Goal: Task Accomplishment & Management: Manage account settings

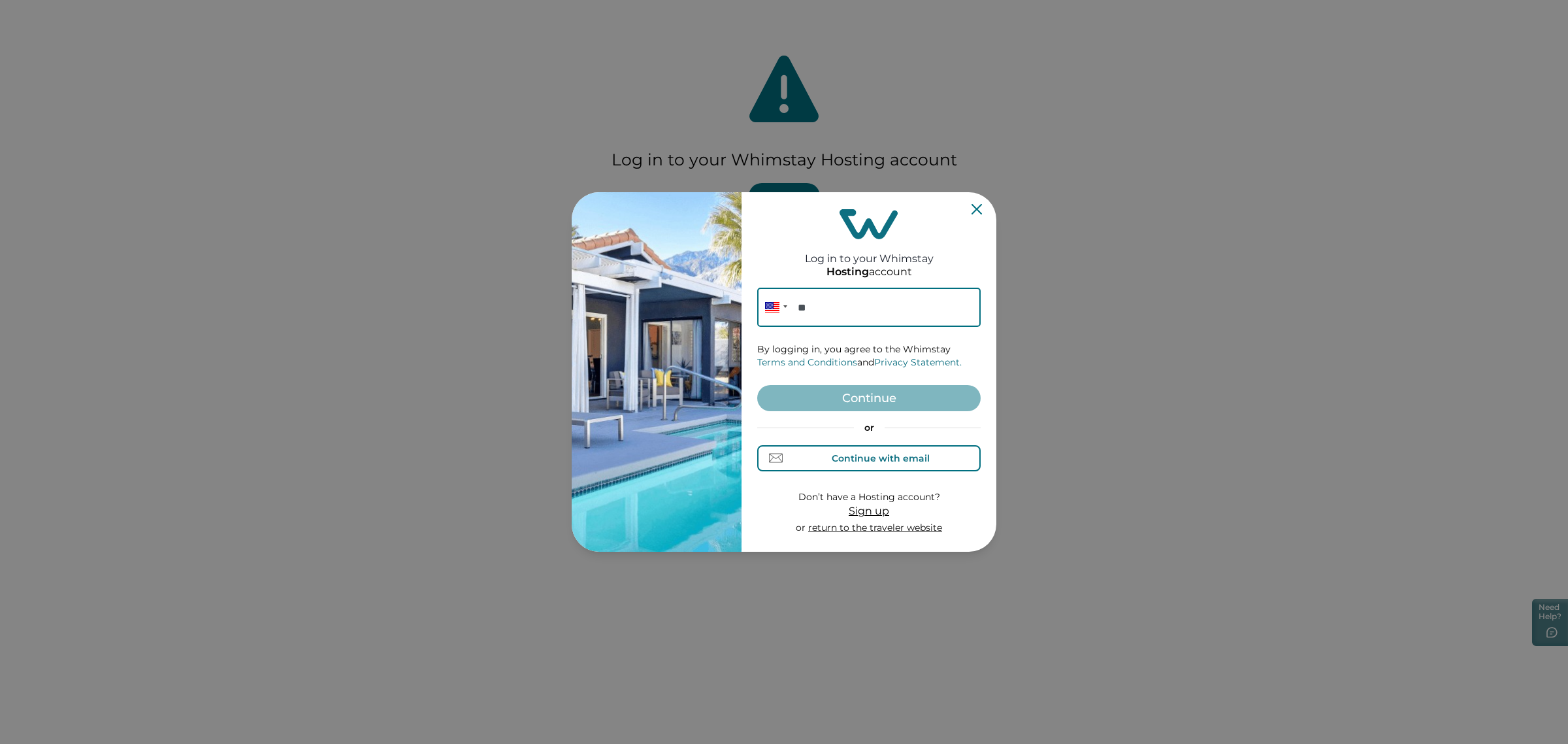
click at [838, 449] on button "Continue with email" at bounding box center [868, 458] width 224 height 26
click at [818, 308] on input at bounding box center [868, 307] width 224 height 39
paste input "**********"
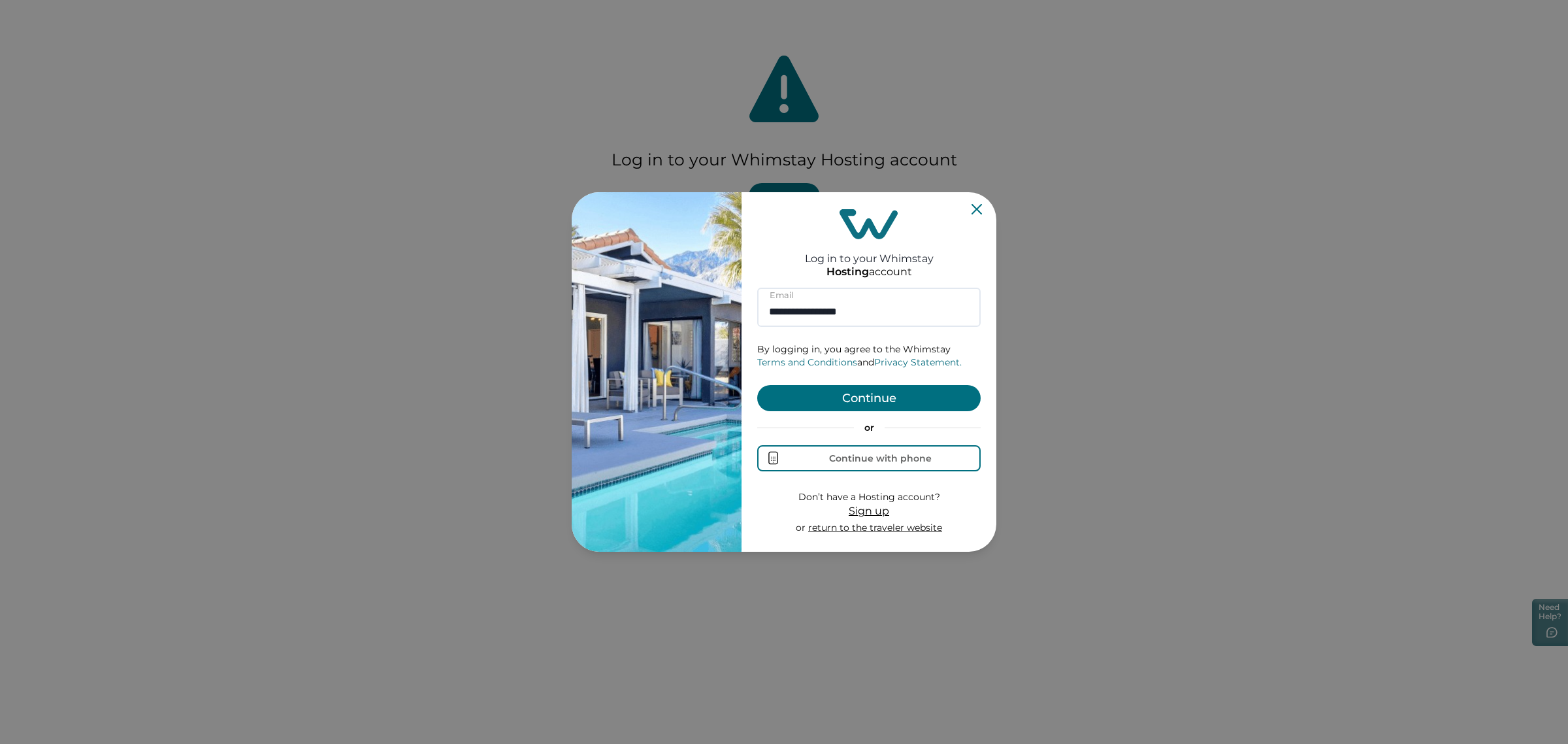
type input "**********"
click at [857, 393] on button "Continue" at bounding box center [868, 398] width 224 height 26
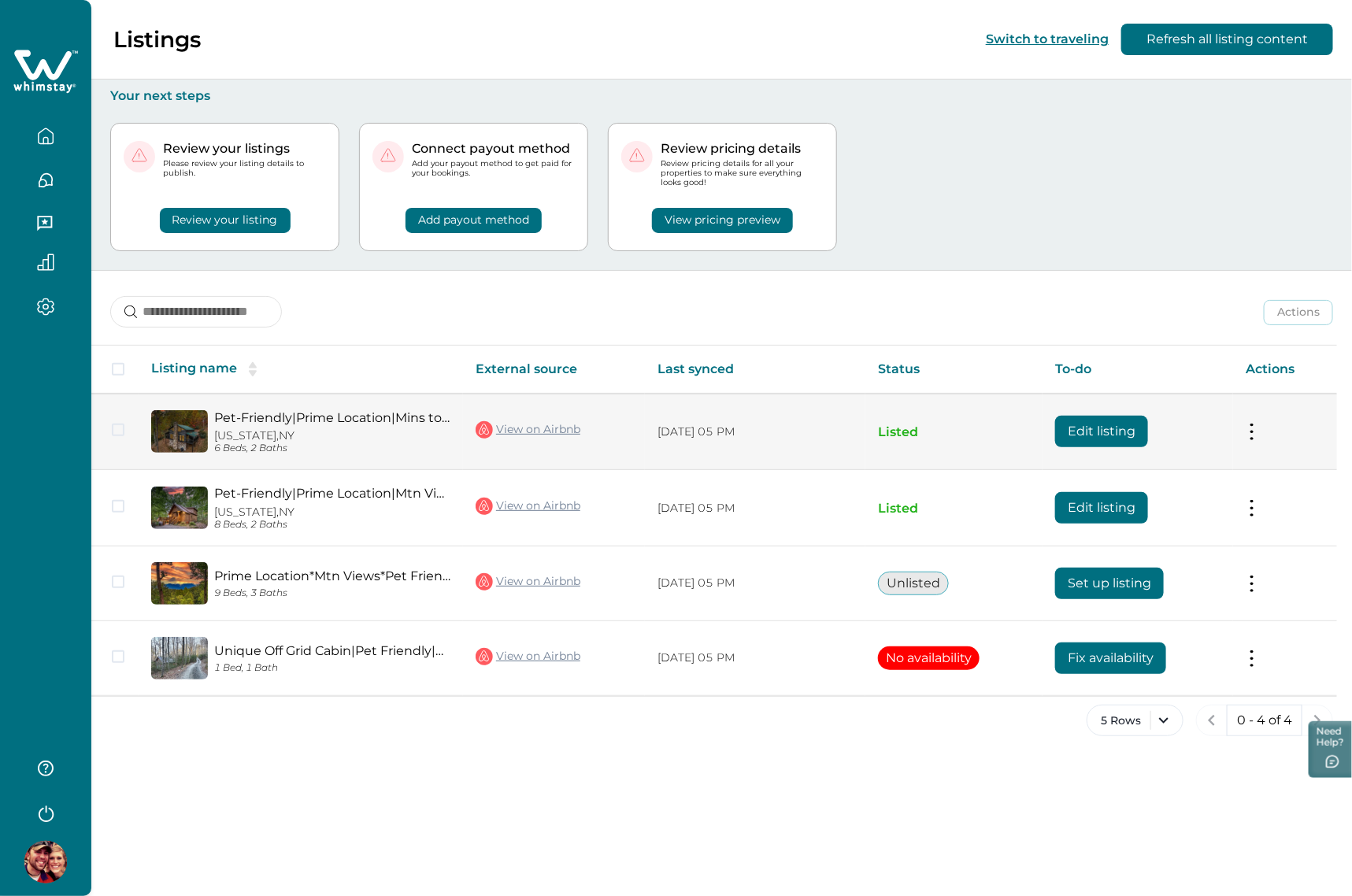
click at [1253, 433] on button at bounding box center [1251, 431] width 12 height 16
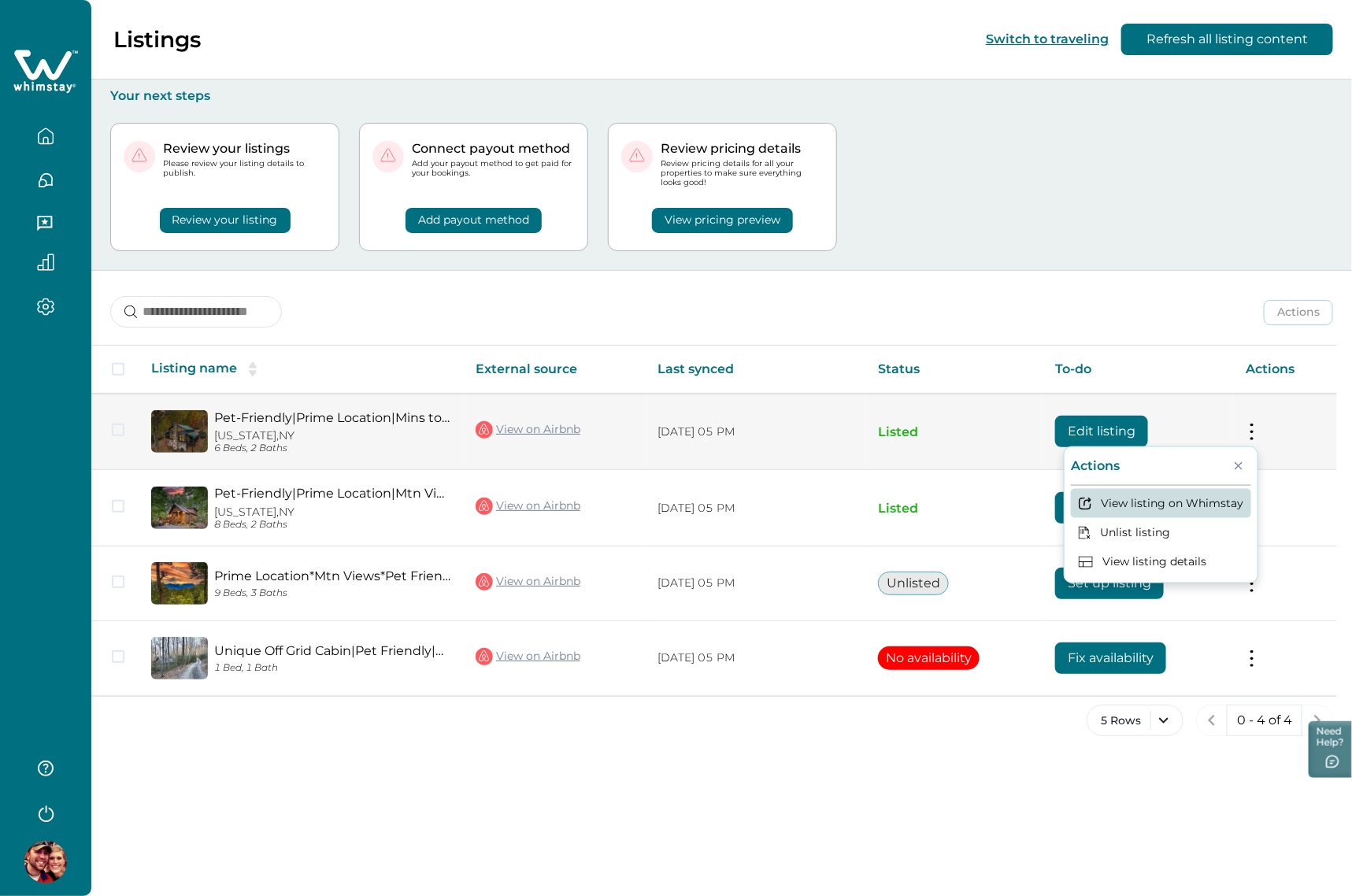
click at [1147, 495] on button "View listing on Whimstay" at bounding box center [1161, 502] width 181 height 29
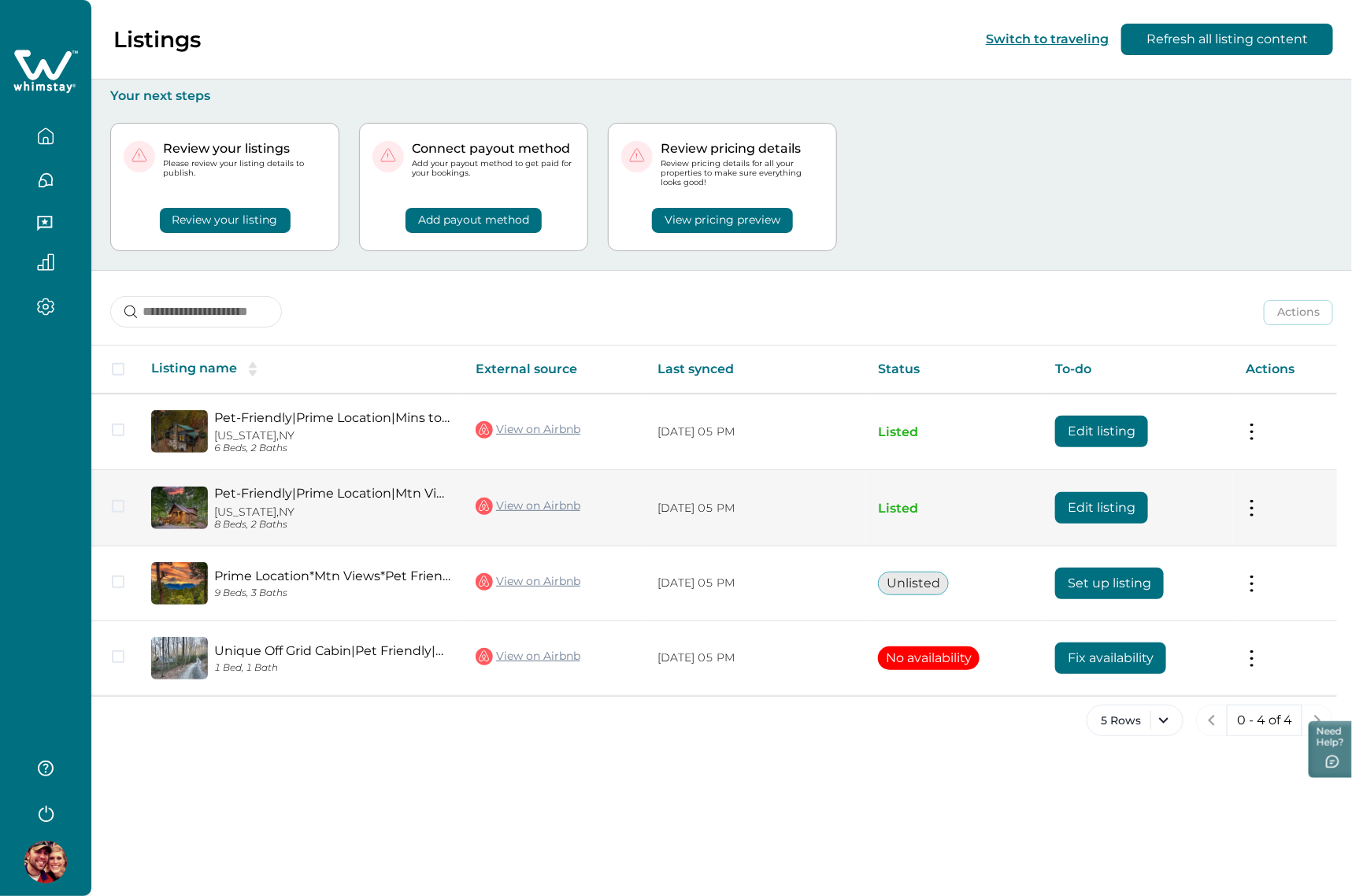
click at [1093, 505] on button "Edit listing" at bounding box center [1101, 507] width 93 height 31
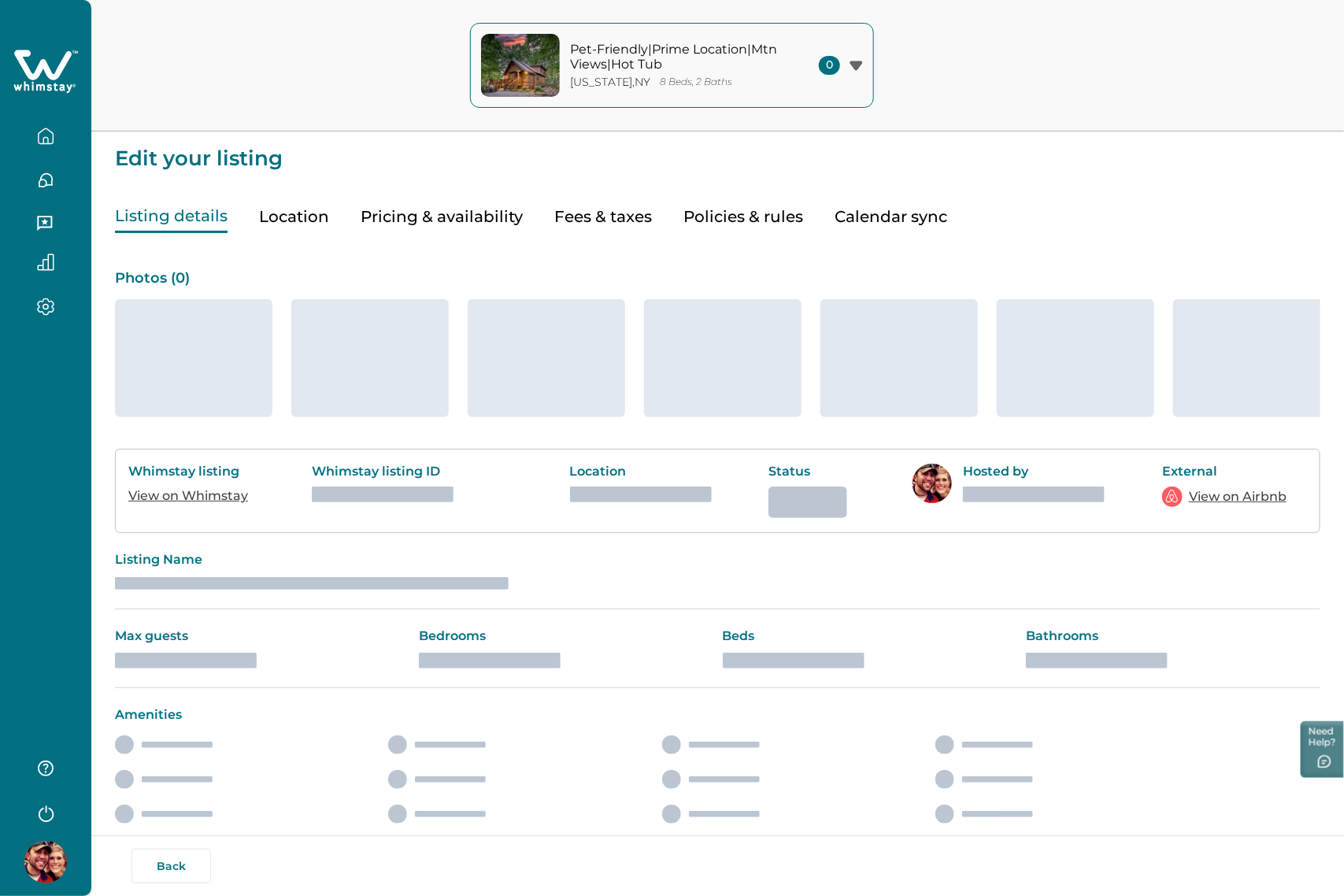
click at [687, 215] on button "Policies & rules" at bounding box center [743, 217] width 119 height 32
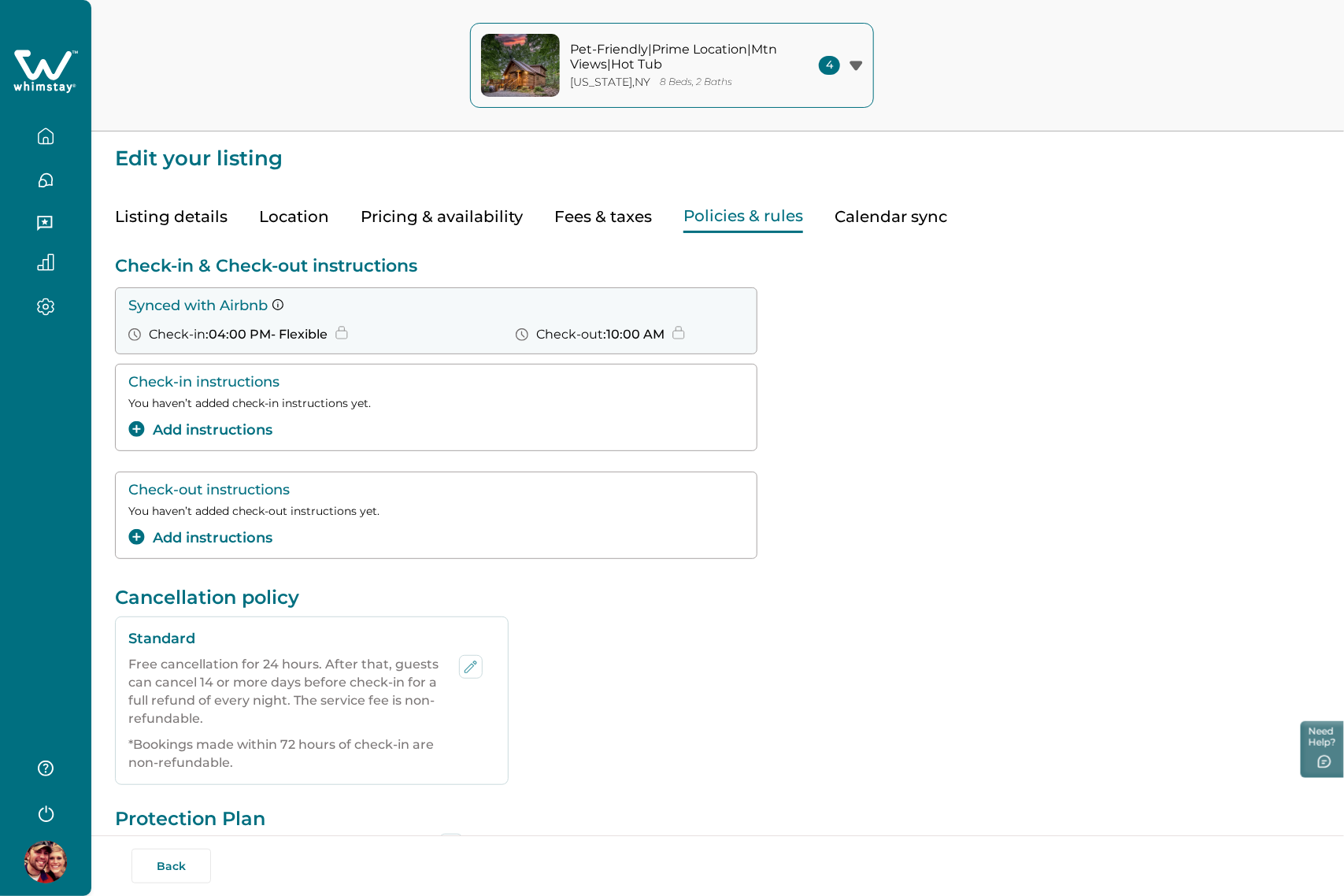
click at [866, 501] on div "Check-out instructions You haven’t added check-out instructions yet. Add instru…" at bounding box center [717, 515] width 1206 height 87
click at [40, 140] on icon "button" at bounding box center [45, 136] width 17 height 17
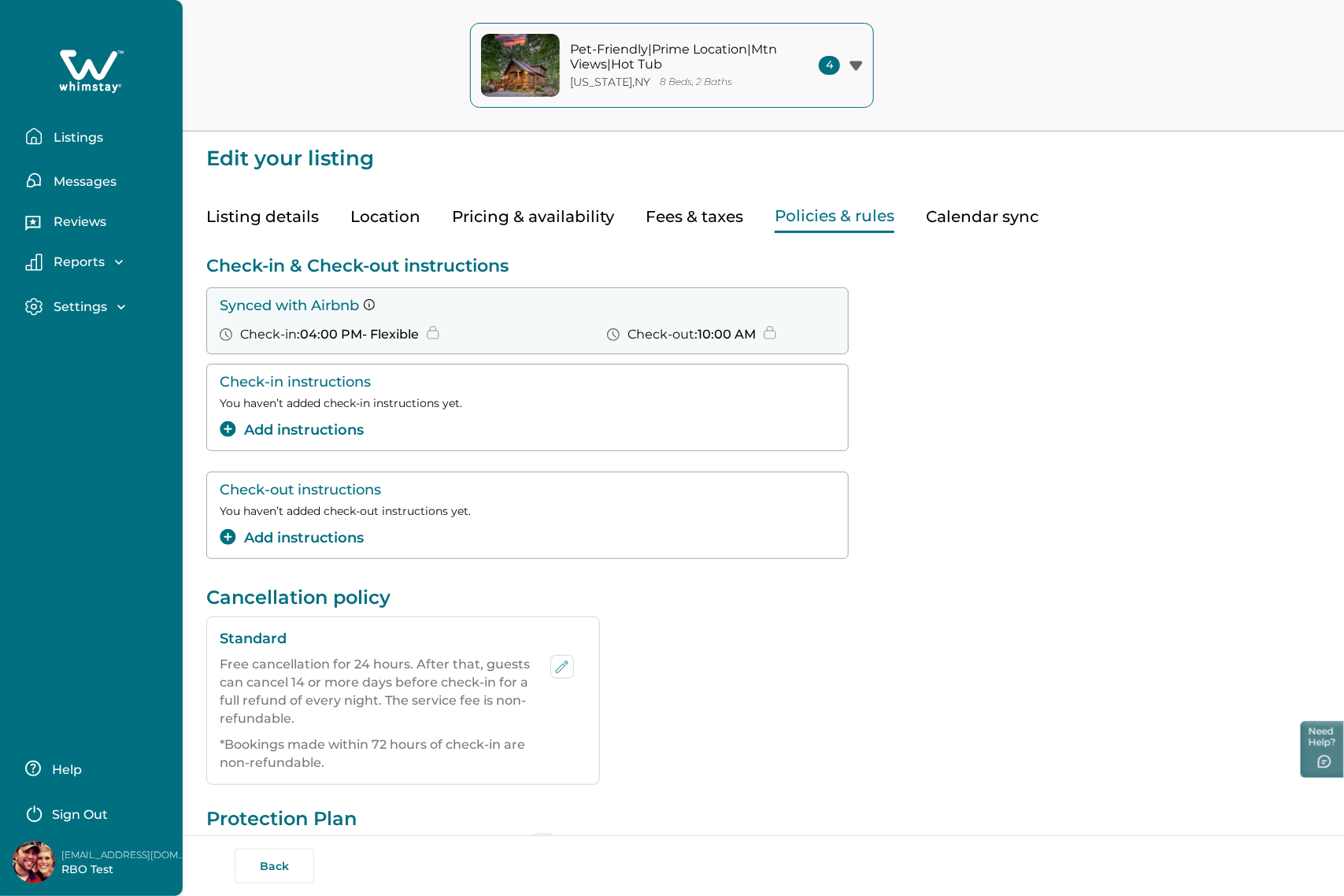
click at [87, 138] on p "Listings" at bounding box center [76, 137] width 54 height 16
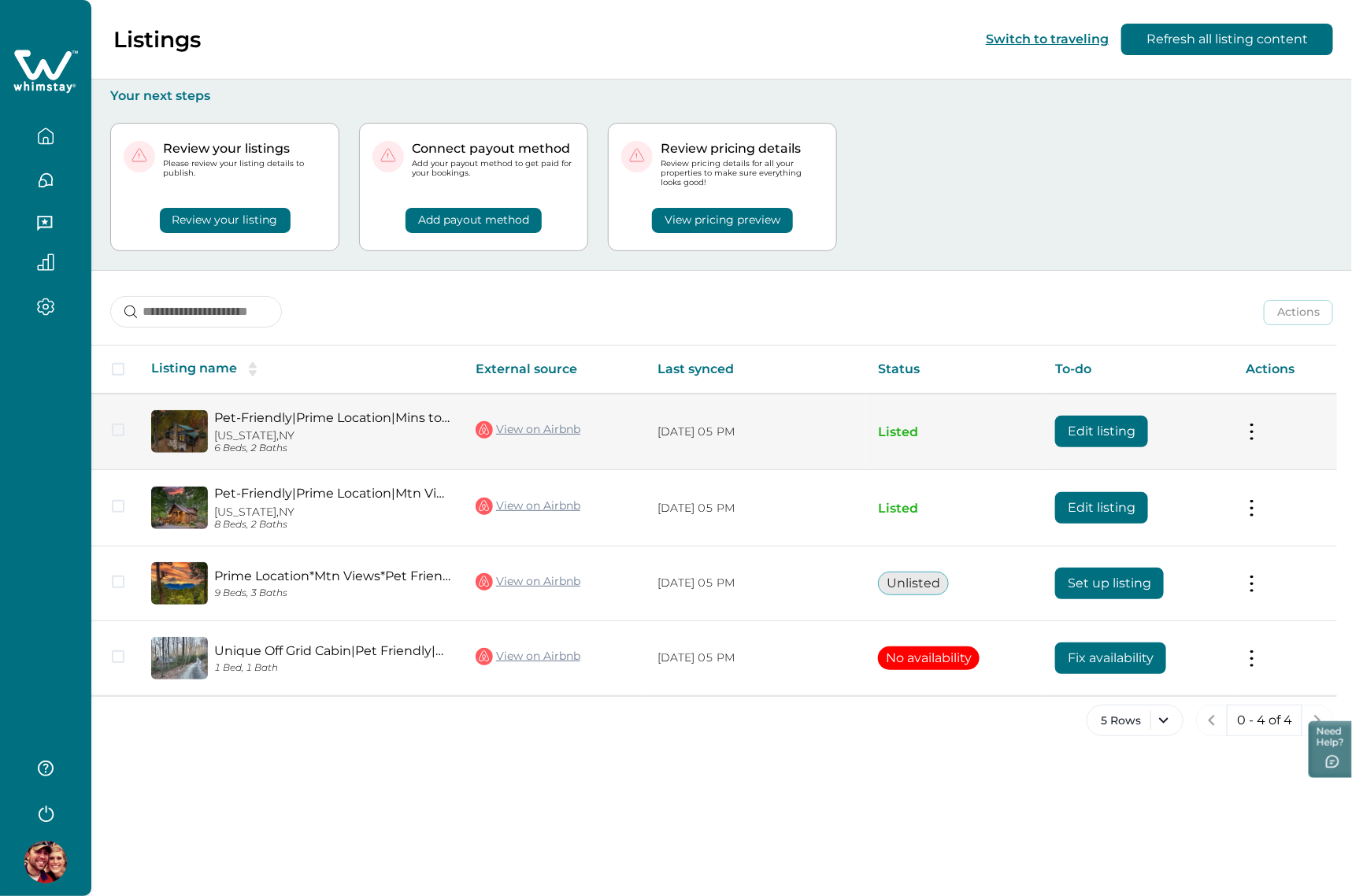
click at [1104, 411] on td "Edit listing" at bounding box center [1137, 431] width 190 height 77
click at [1080, 419] on button "Edit listing" at bounding box center [1101, 430] width 93 height 31
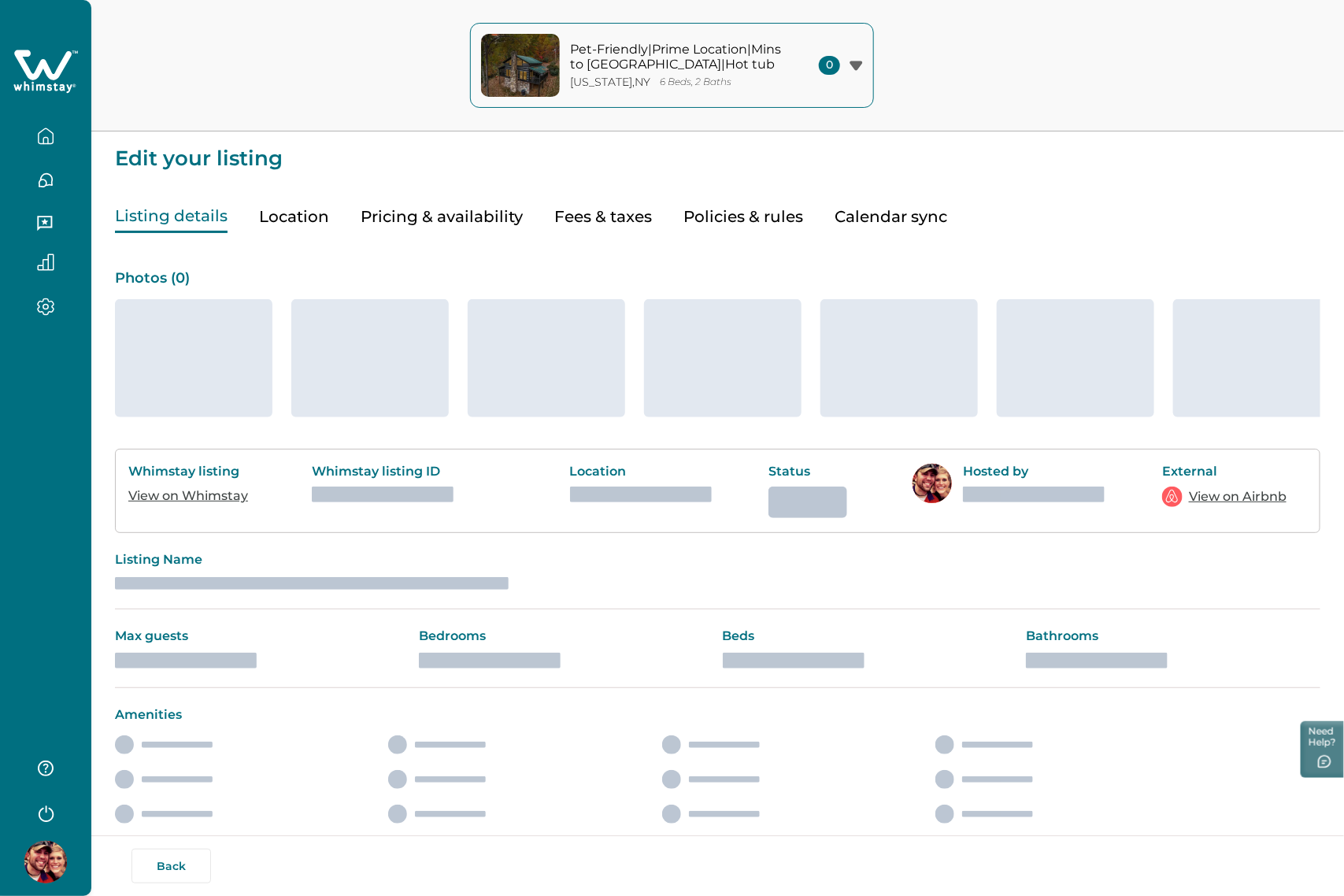
click at [450, 213] on button "Pricing & availability" at bounding box center [441, 217] width 162 height 32
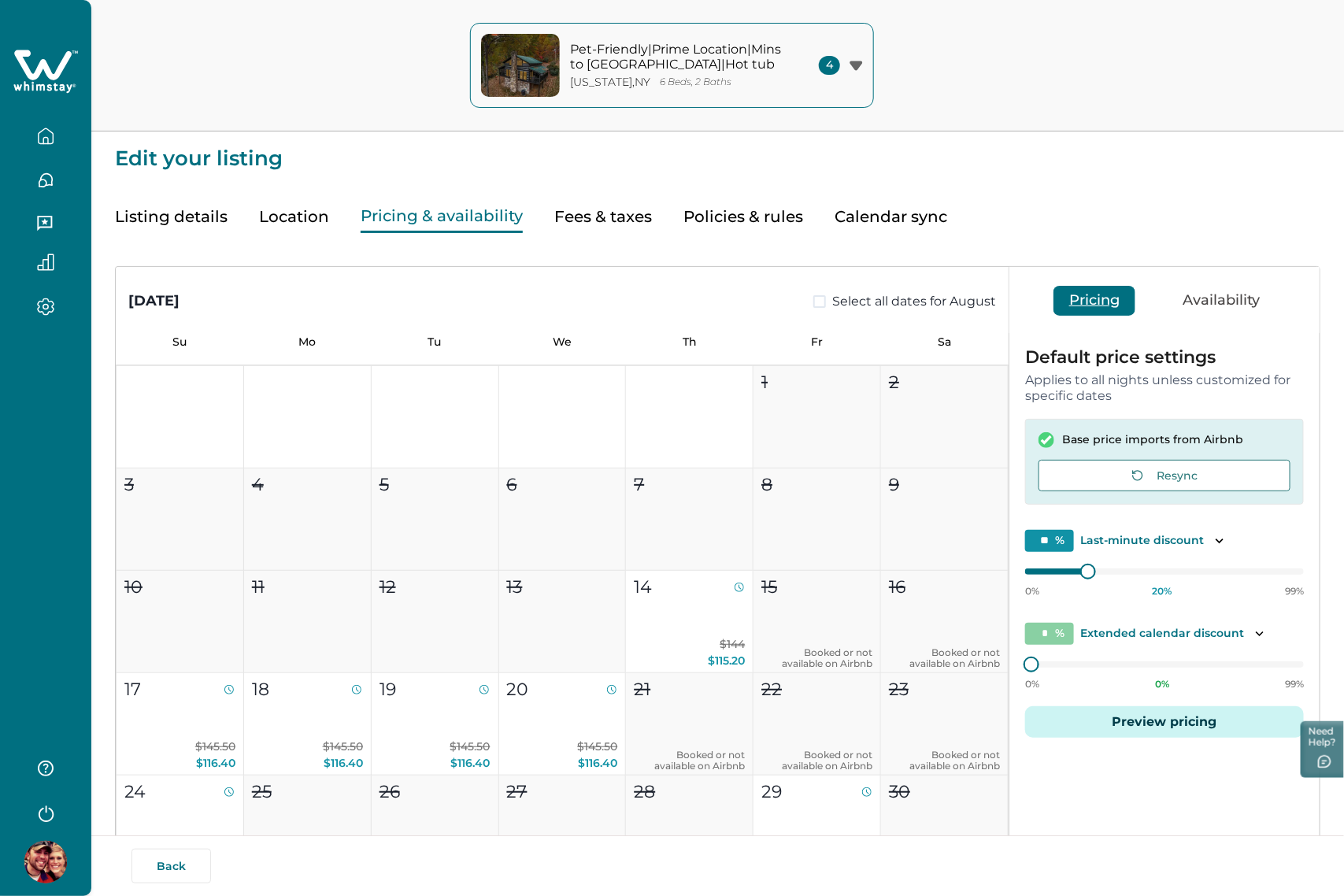
type input "**"
click at [452, 213] on button "Pricing & availability" at bounding box center [441, 217] width 162 height 32
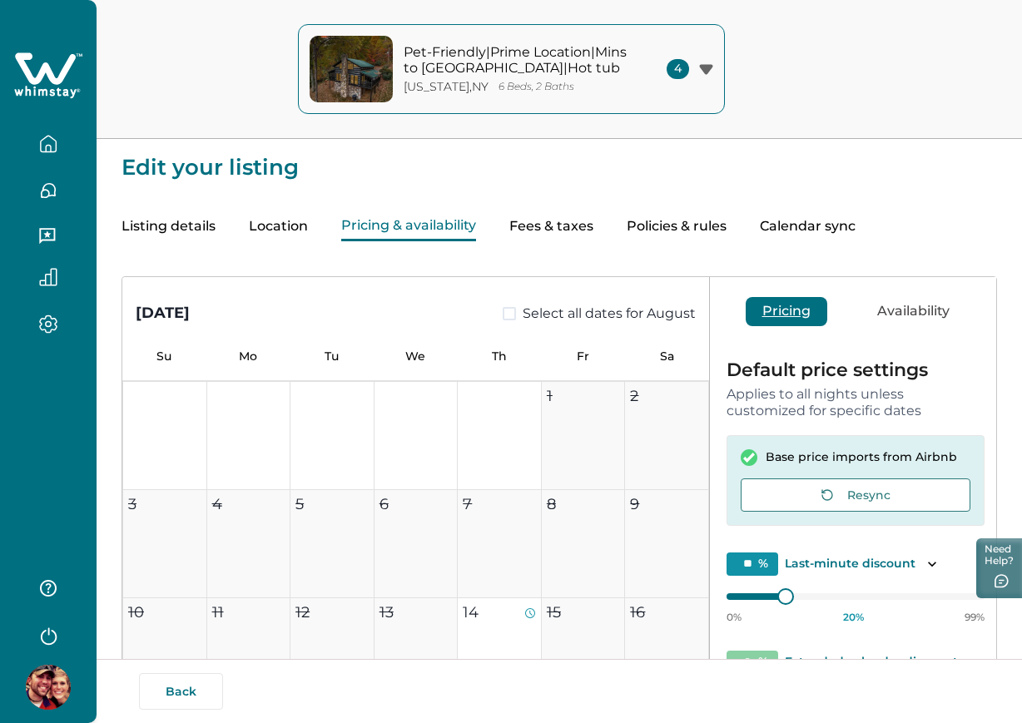
click at [673, 230] on button "Policies & rules" at bounding box center [677, 226] width 100 height 29
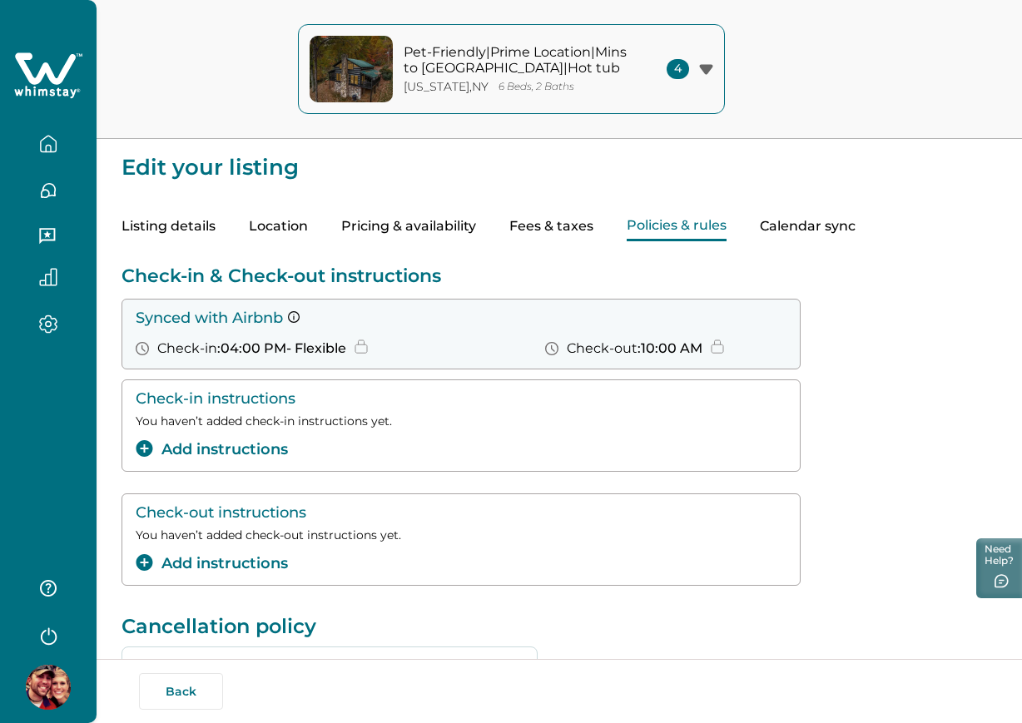
click at [272, 439] on button "Add instructions" at bounding box center [212, 449] width 152 height 22
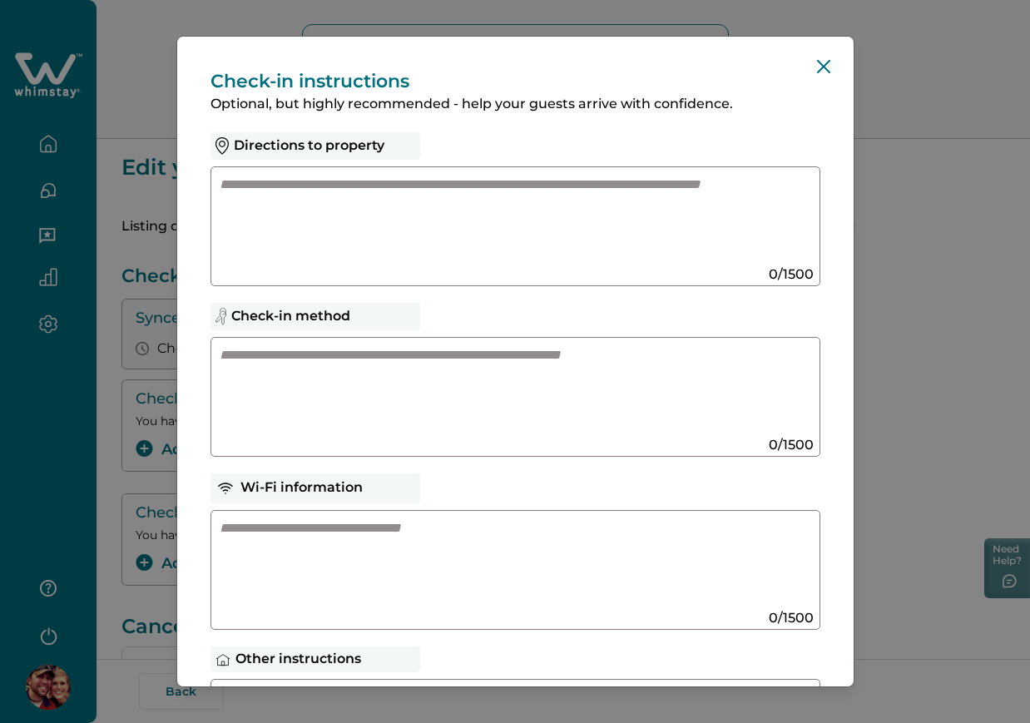
click at [452, 269] on div at bounding box center [516, 226] width 610 height 120
click at [426, 220] on textarea at bounding box center [499, 220] width 559 height 89
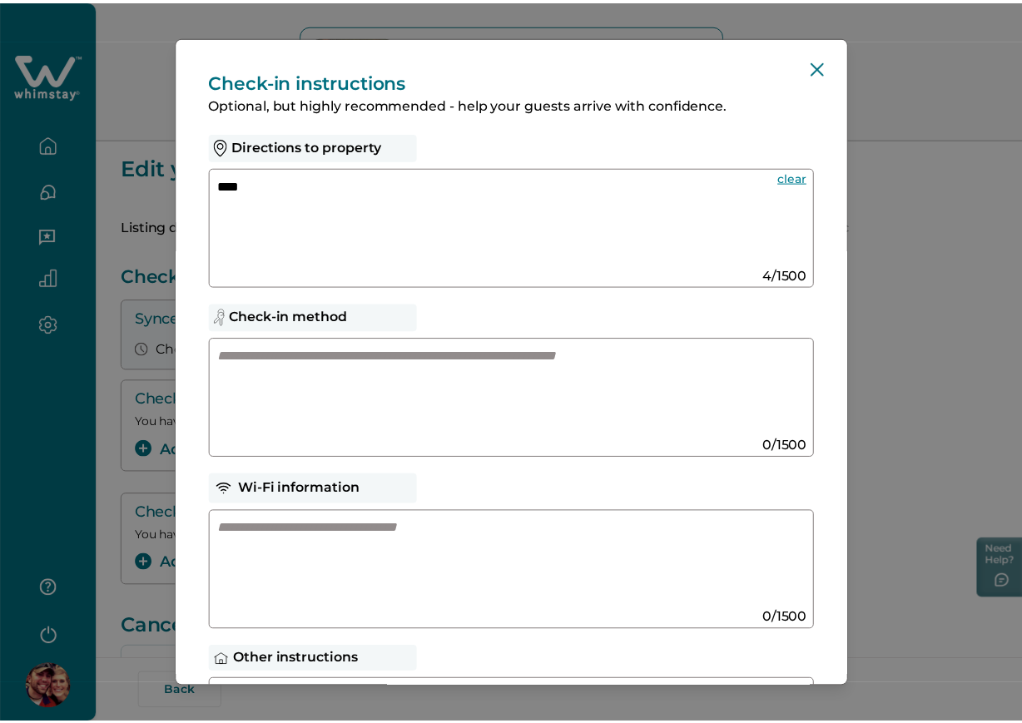
scroll to position [300, 0]
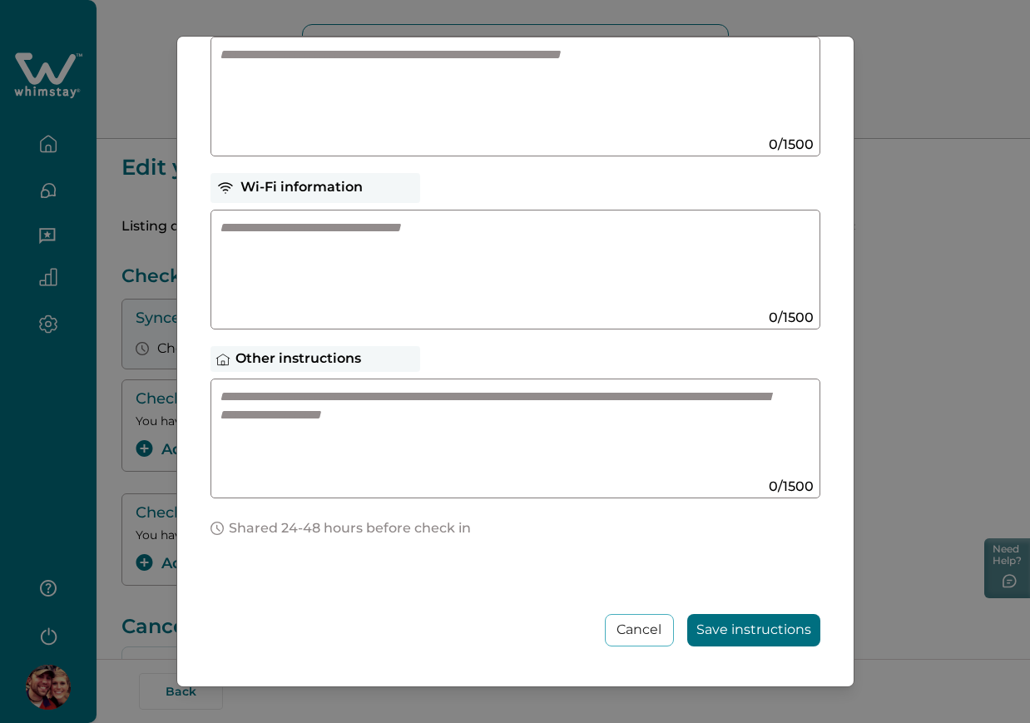
type textarea "****"
click at [687, 615] on button "Save instructions" at bounding box center [753, 630] width 133 height 32
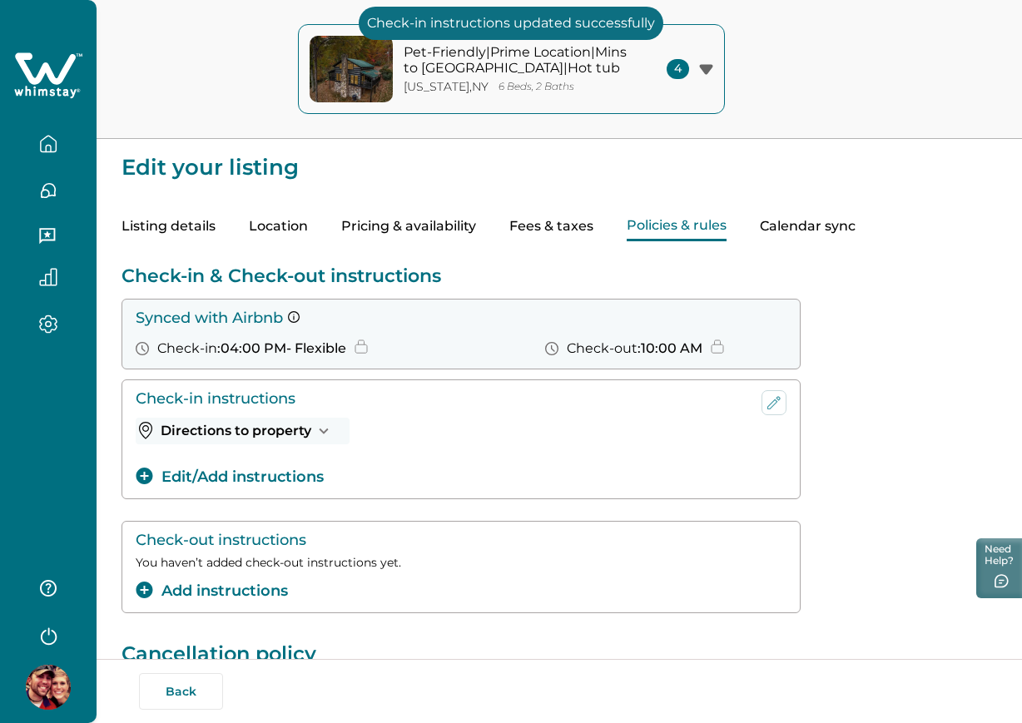
click at [975, 429] on div "Check-in instructions Directions to property test Edit/Add instructions" at bounding box center [558, 439] width 875 height 120
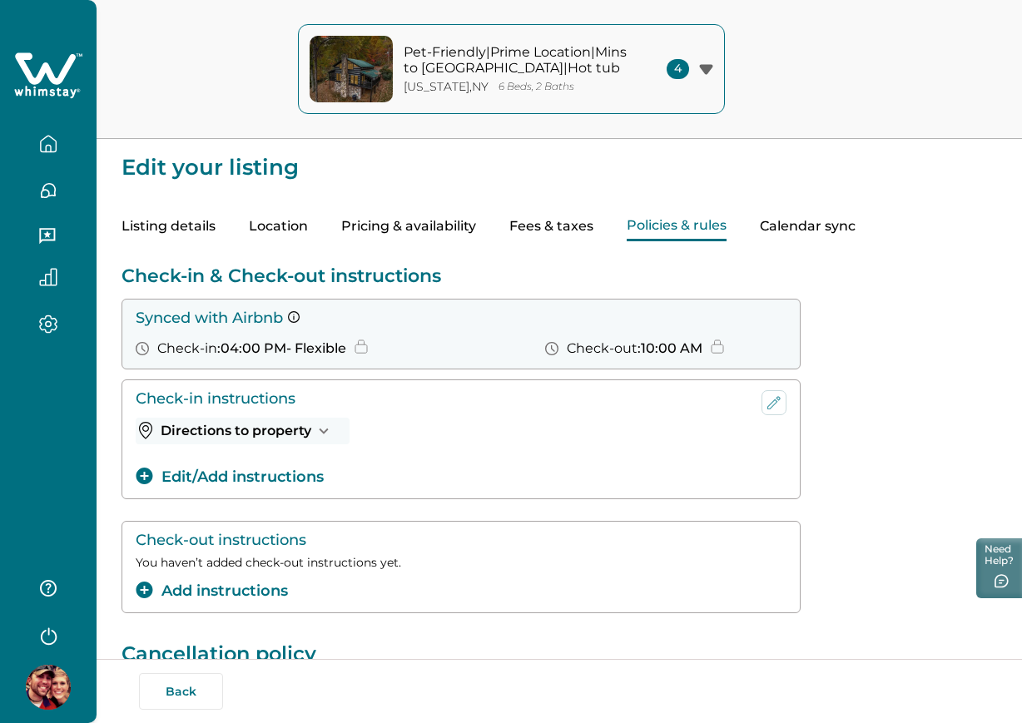
click at [284, 590] on button "Add instructions" at bounding box center [212, 591] width 152 height 22
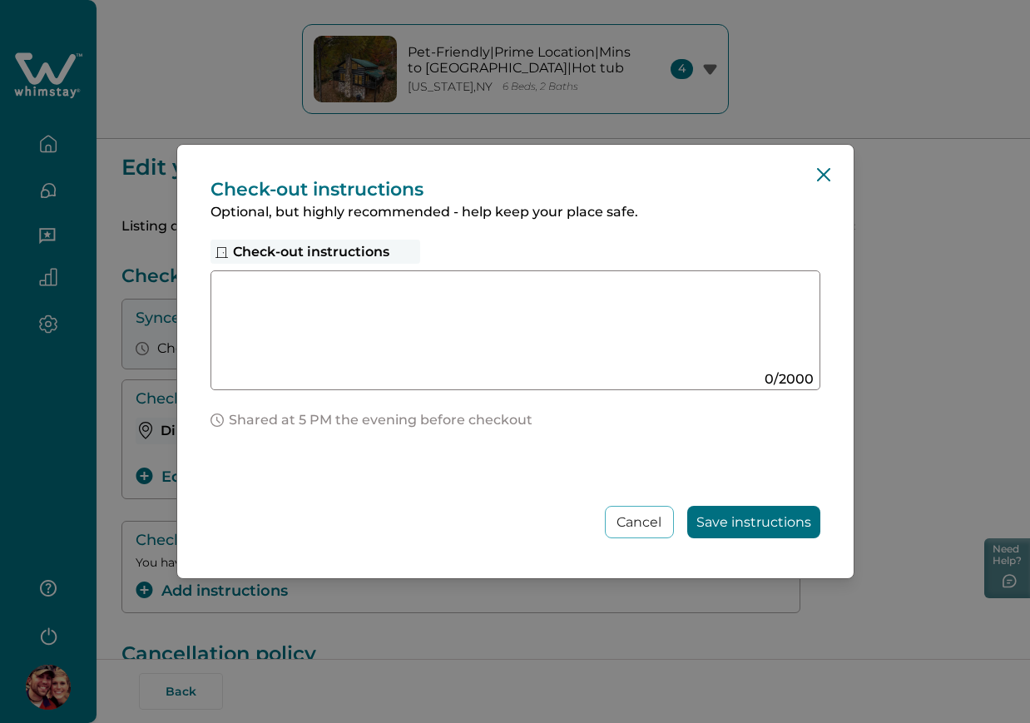
click at [484, 344] on textarea at bounding box center [499, 324] width 559 height 89
click at [810, 171] on button "Close" at bounding box center [823, 174] width 27 height 27
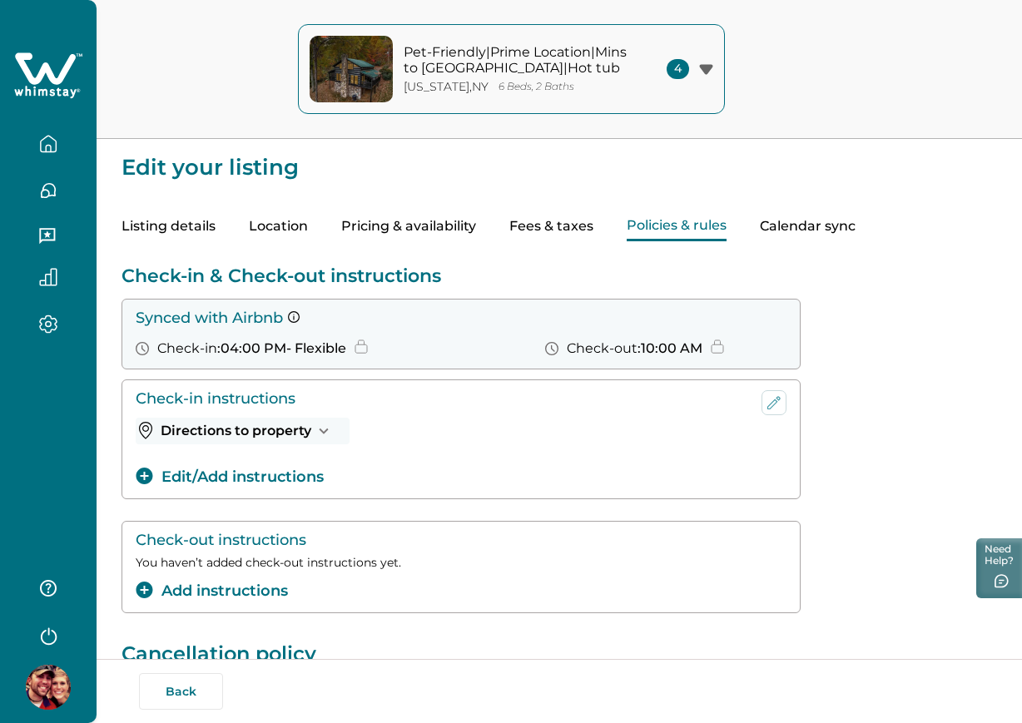
click at [73, 156] on button "button" at bounding box center [48, 143] width 70 height 33
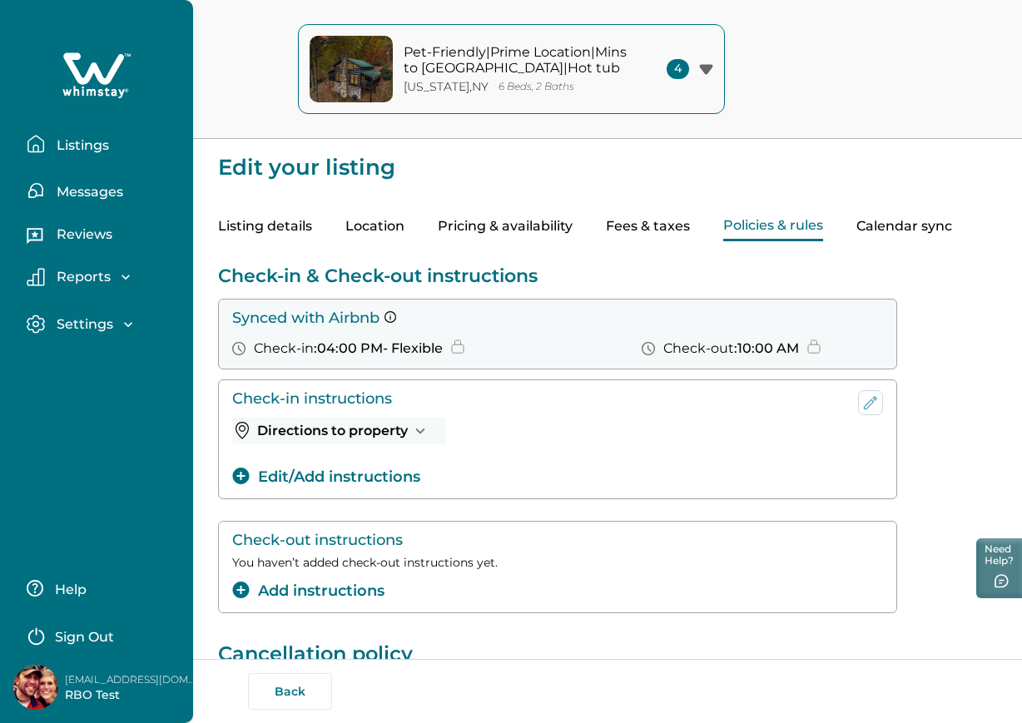
click at [73, 156] on button "Listings" at bounding box center [103, 143] width 153 height 33
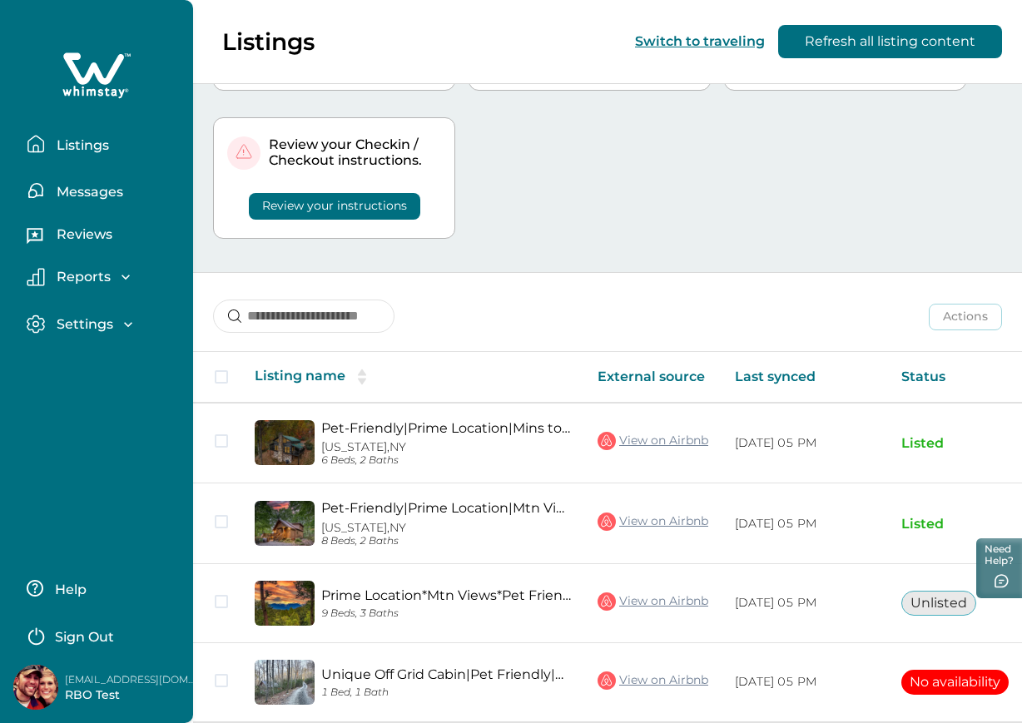
scroll to position [0, 225]
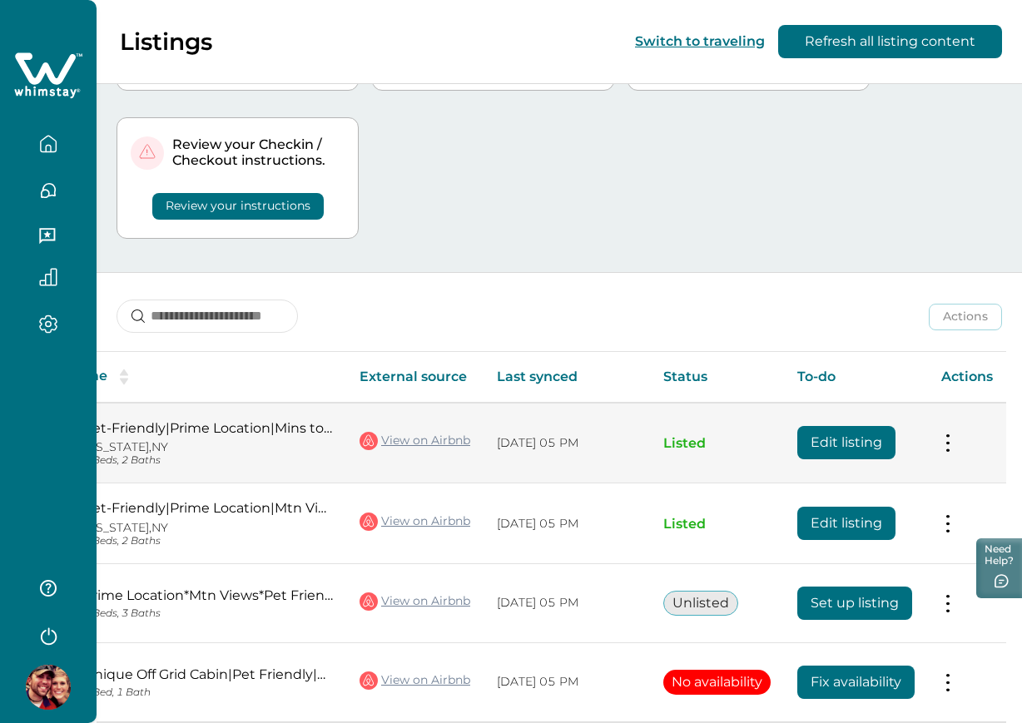
click at [876, 462] on td "Edit listing" at bounding box center [856, 443] width 144 height 81
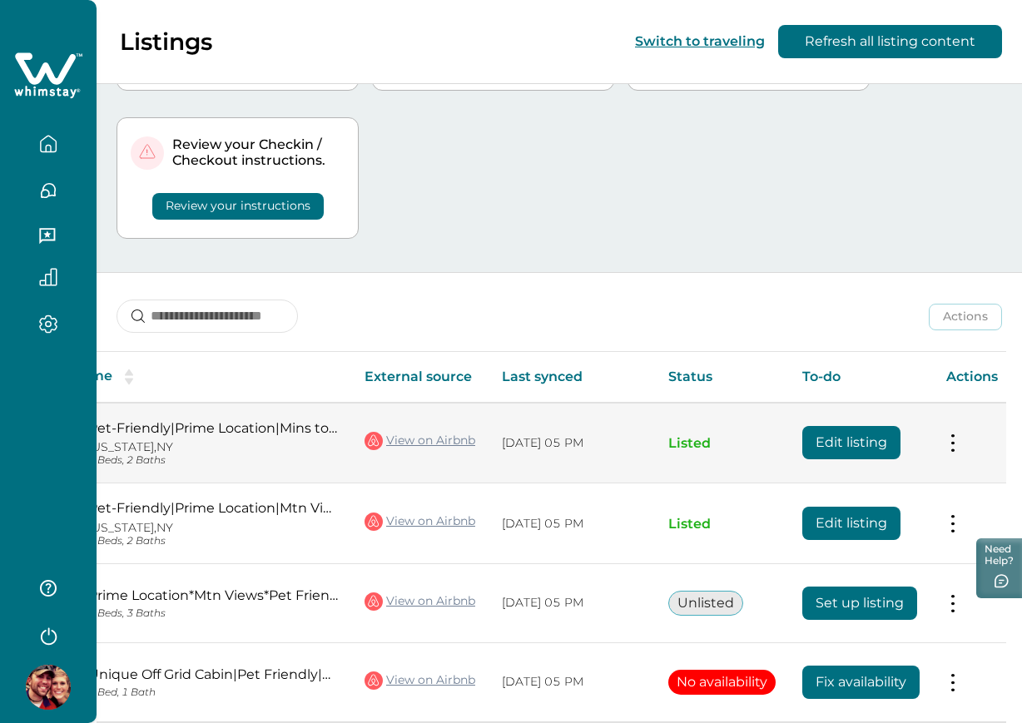
click at [853, 440] on button "Edit listing" at bounding box center [851, 442] width 98 height 33
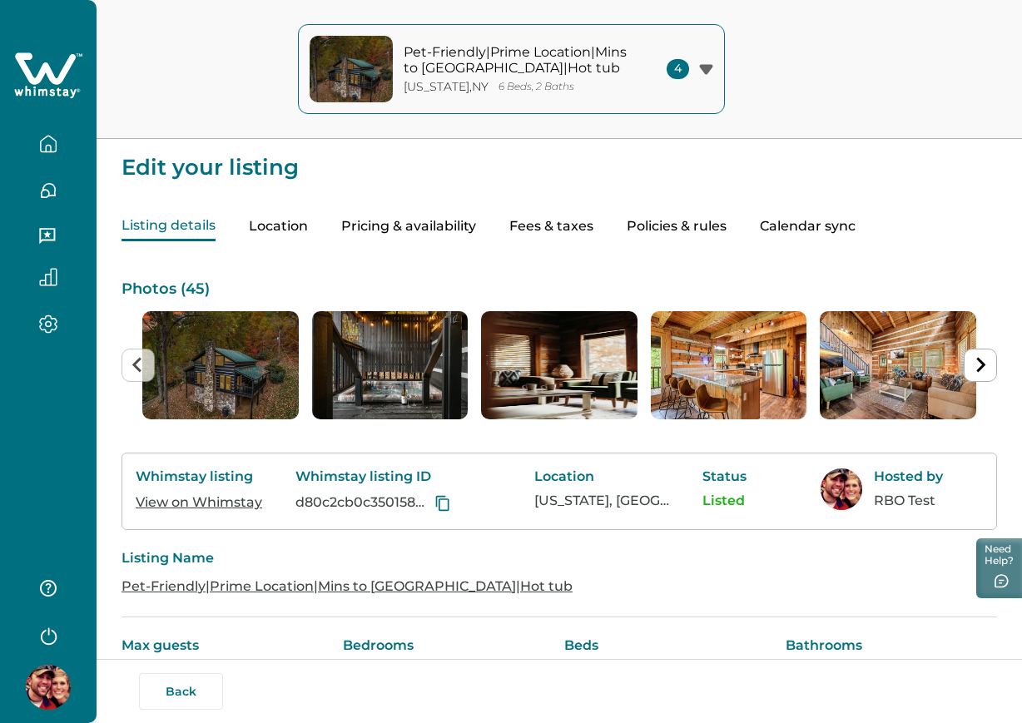
click at [647, 212] on button "Policies & rules" at bounding box center [677, 226] width 100 height 29
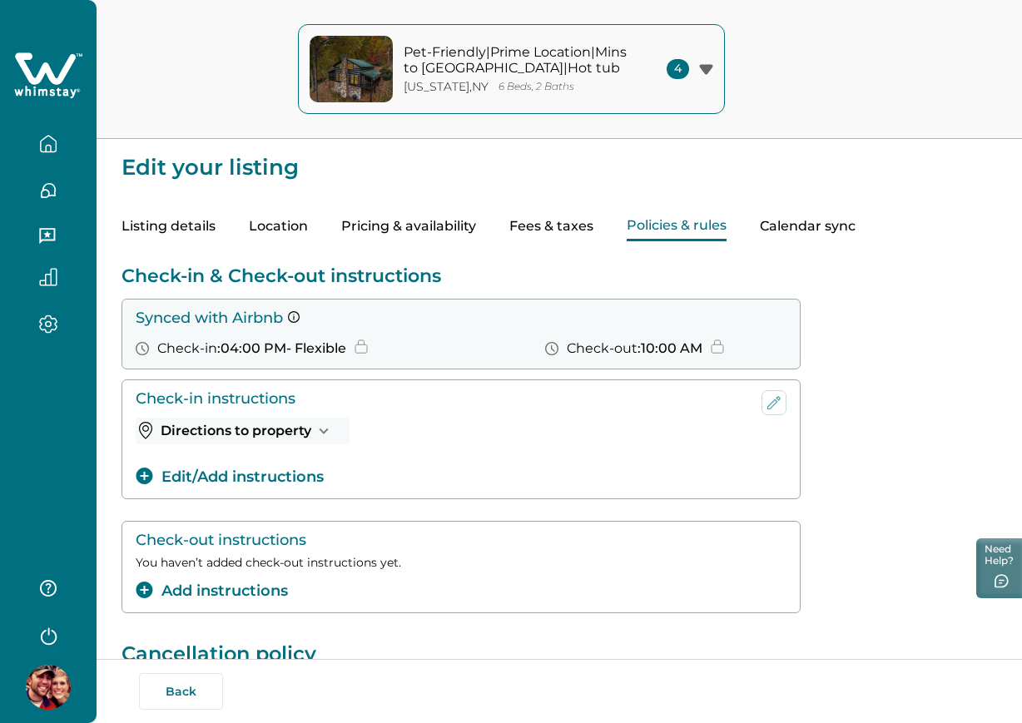
click at [52, 151] on icon "button" at bounding box center [48, 144] width 18 height 18
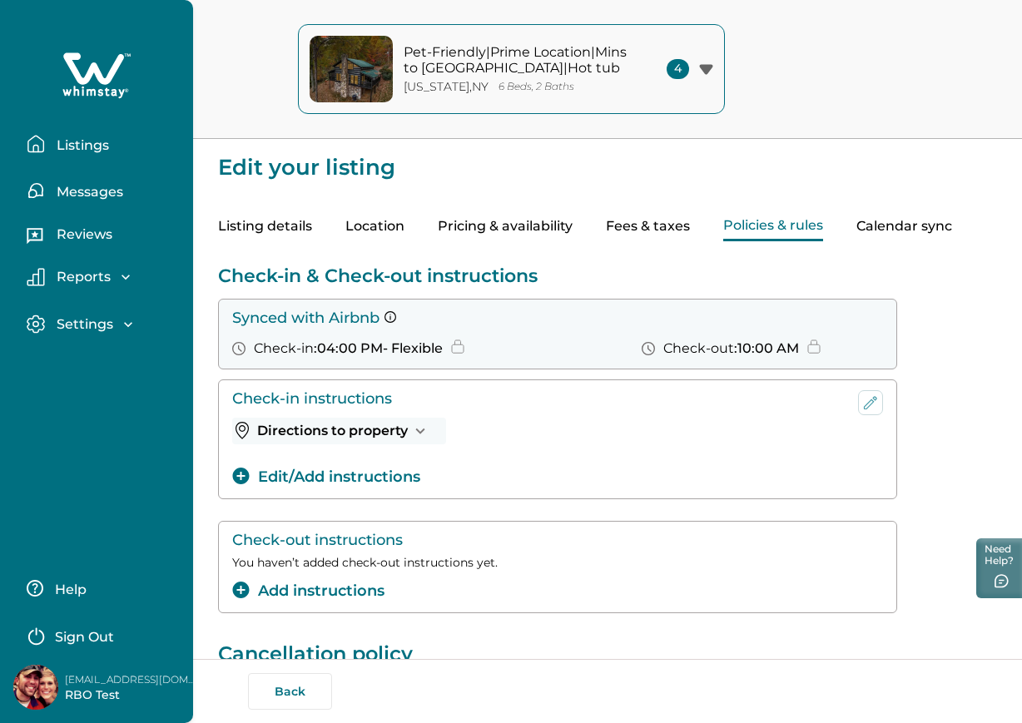
click at [52, 151] on p "Listings" at bounding box center [80, 145] width 57 height 17
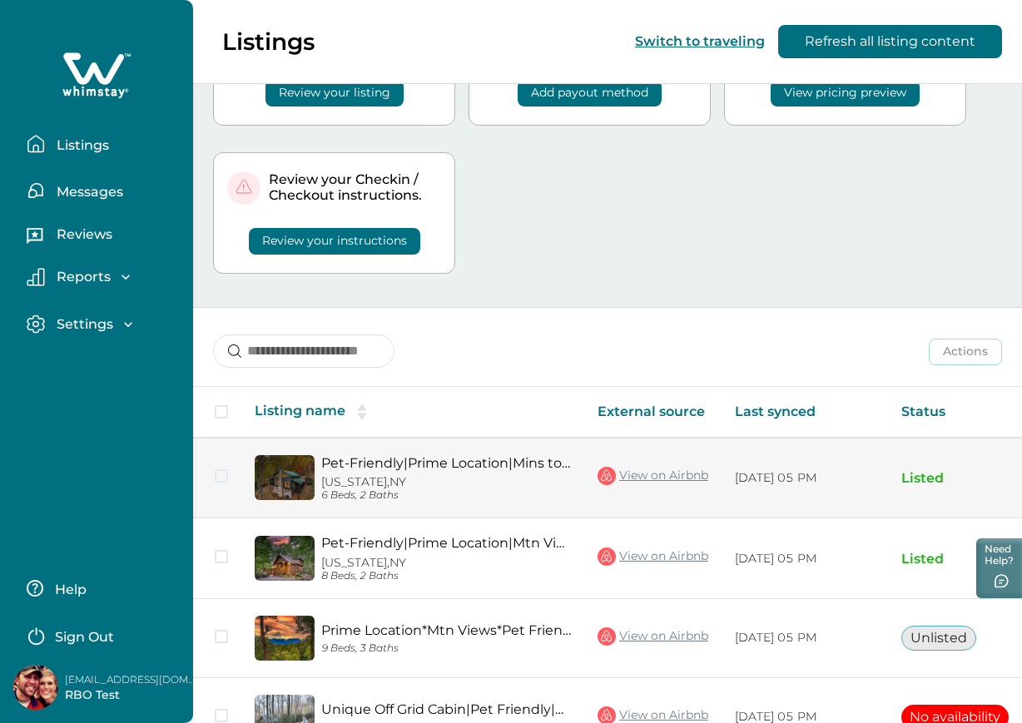
scroll to position [0, 225]
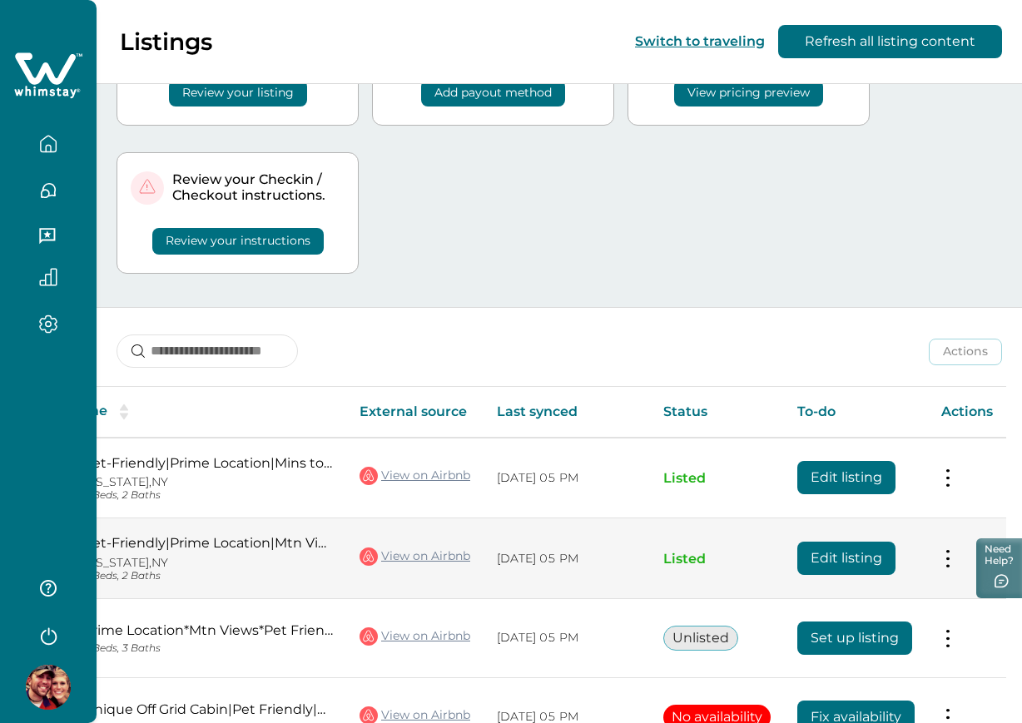
click at [883, 563] on button "Edit listing" at bounding box center [846, 558] width 98 height 33
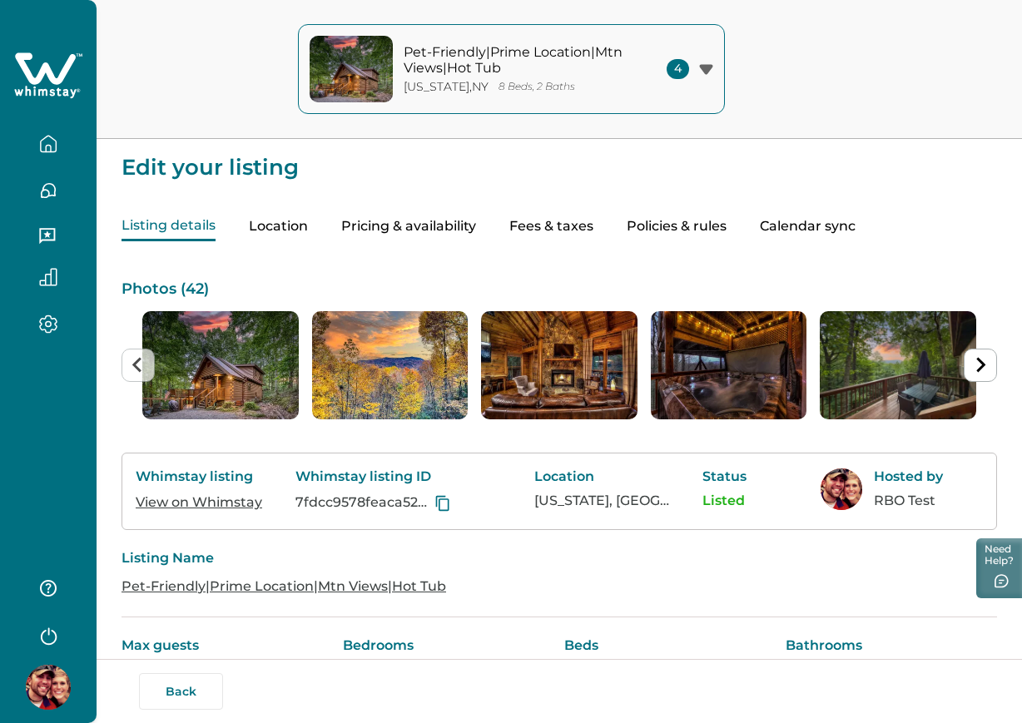
click at [444, 226] on button "Pricing & availability" at bounding box center [408, 226] width 135 height 29
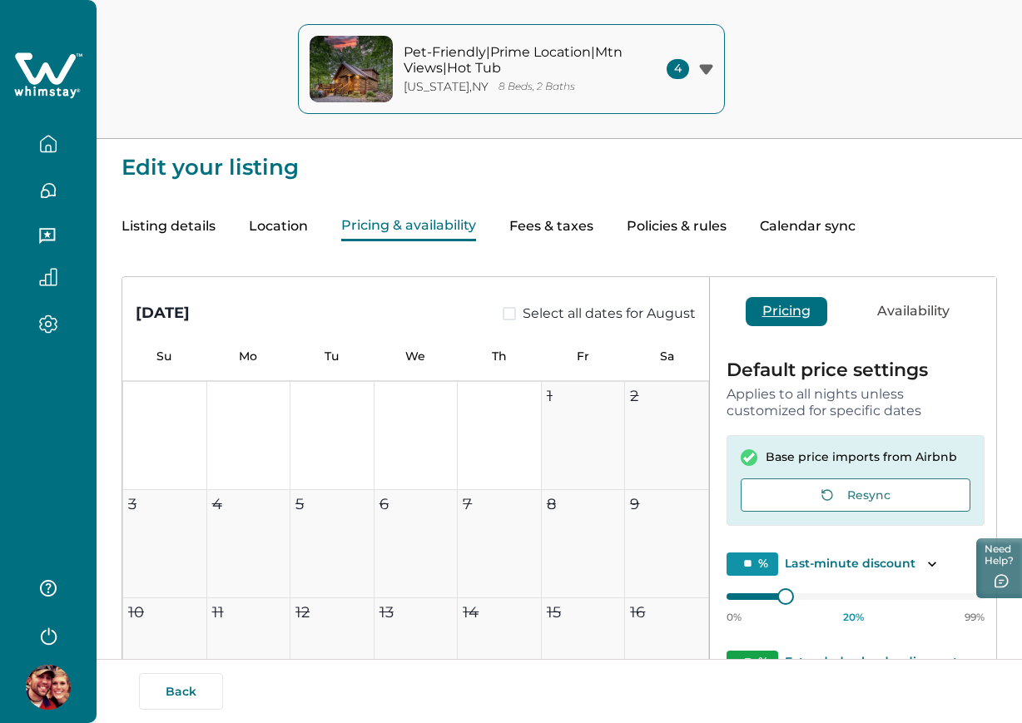
click at [535, 212] on button "Fees & taxes" at bounding box center [551, 226] width 84 height 29
type input "*"
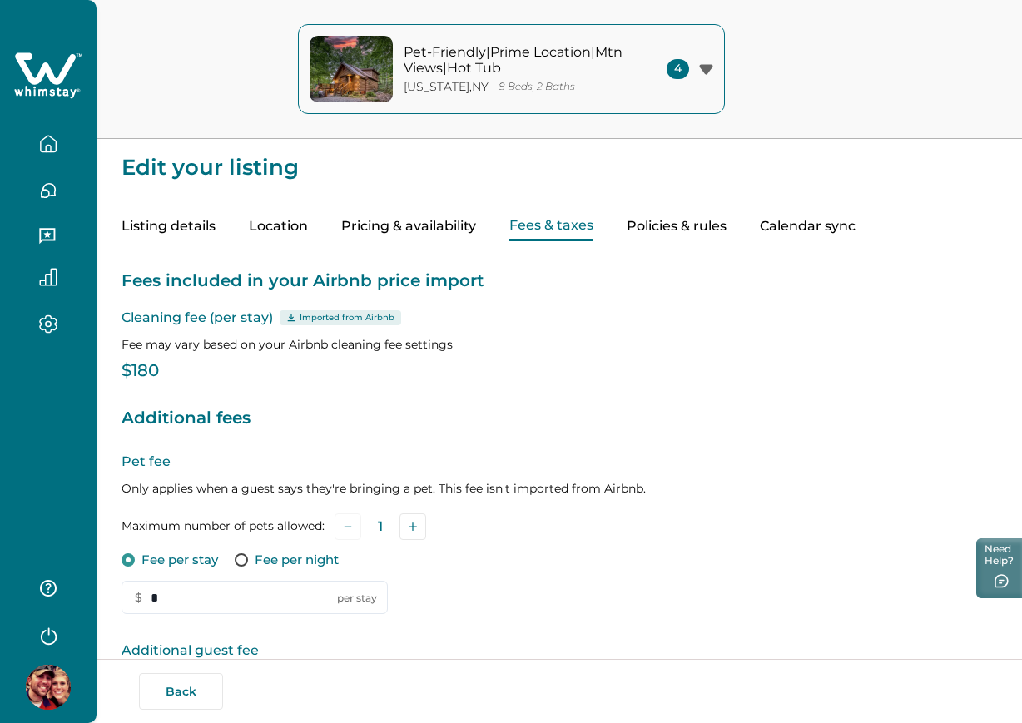
drag, startPoint x: 671, startPoint y: 208, endPoint x: 671, endPoint y: 224, distance: 15.8
click at [671, 224] on div "Listing details Location Pricing & availability Fees & taxes Policies & rules C…" at bounding box center [558, 210] width 875 height 62
click at [671, 224] on button "Policies & rules" at bounding box center [677, 226] width 100 height 29
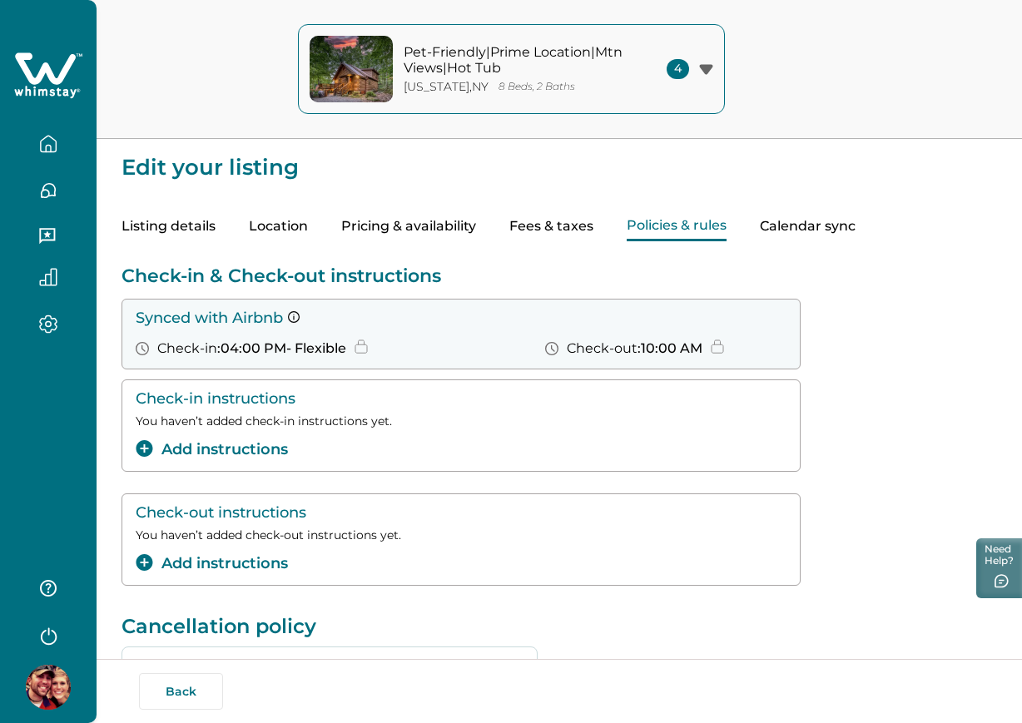
click at [265, 451] on button "Add instructions" at bounding box center [212, 449] width 152 height 22
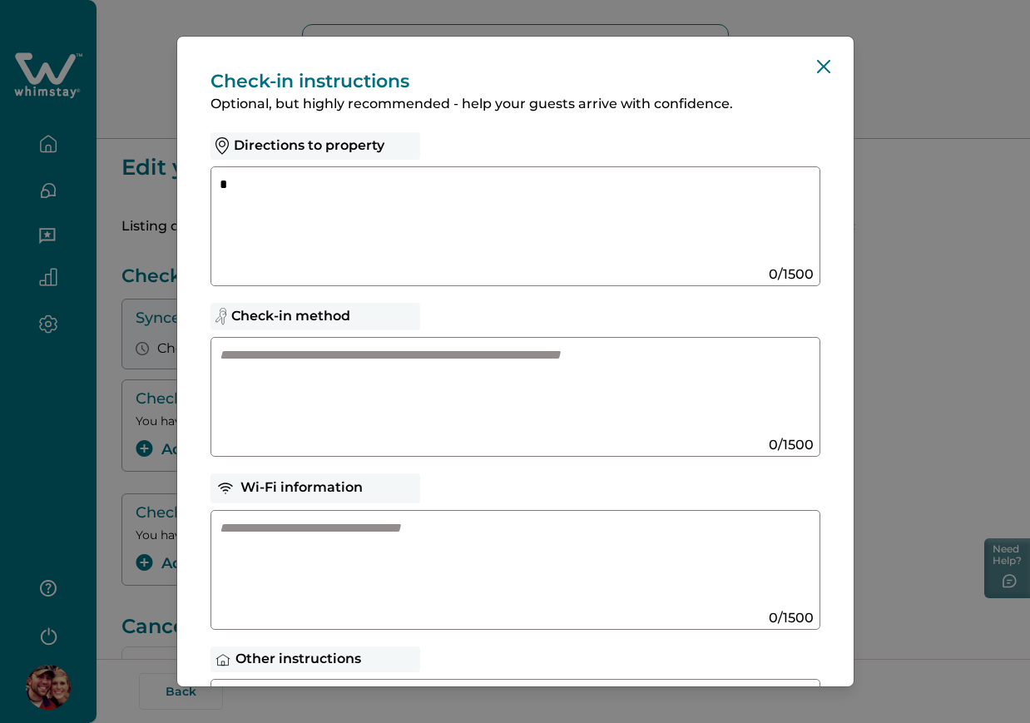
click at [445, 209] on textarea "*" at bounding box center [499, 220] width 559 height 89
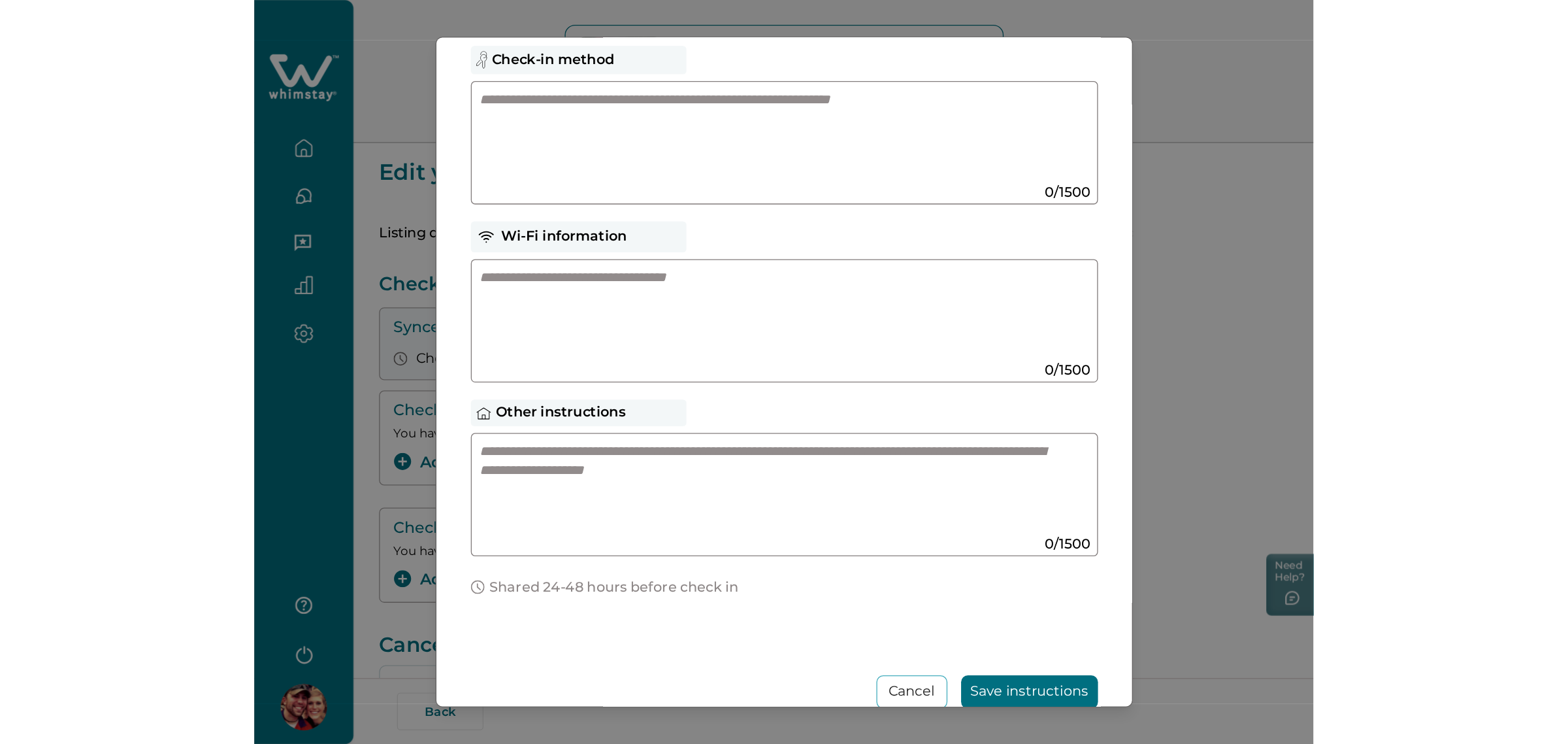
scroll to position [236, 0]
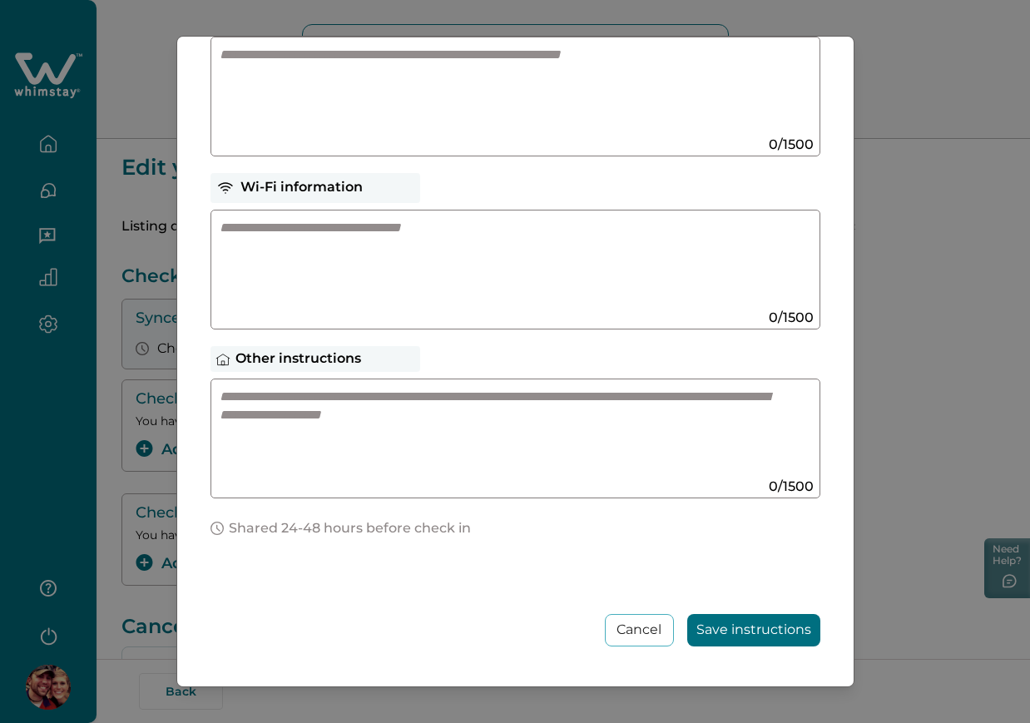
type textarea "****"
click at [746, 624] on button "Save instructions" at bounding box center [753, 630] width 133 height 32
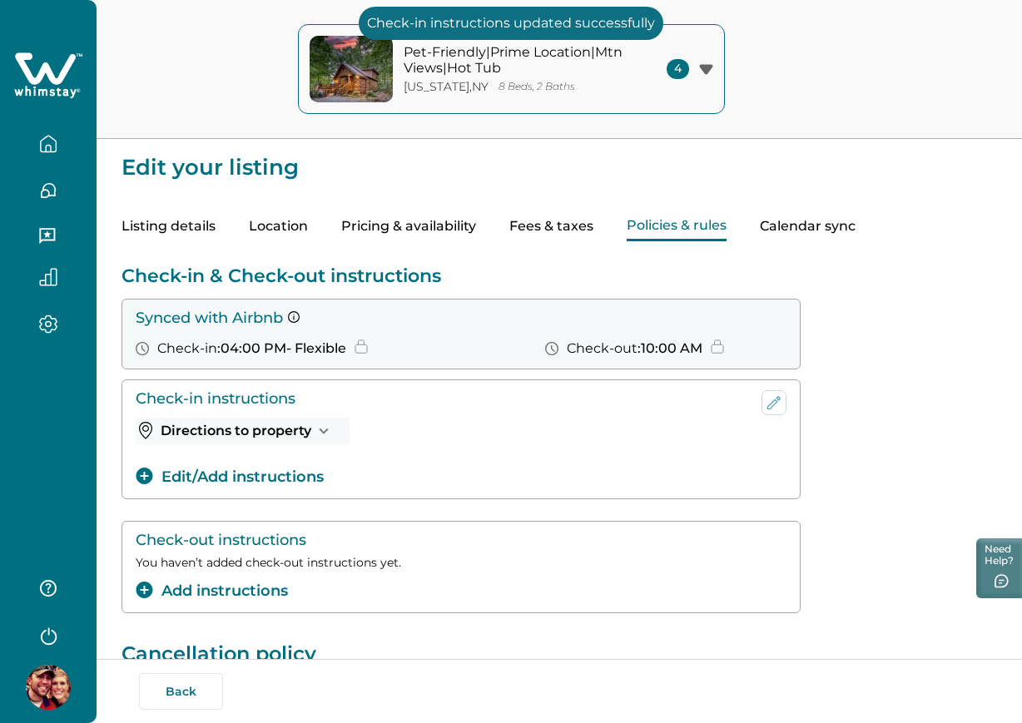
click at [173, 551] on div "Check-out instructions You haven’t added check-out instructions yet. Add instru…" at bounding box center [461, 567] width 651 height 71
click at [183, 581] on button "Add instructions" at bounding box center [212, 591] width 152 height 22
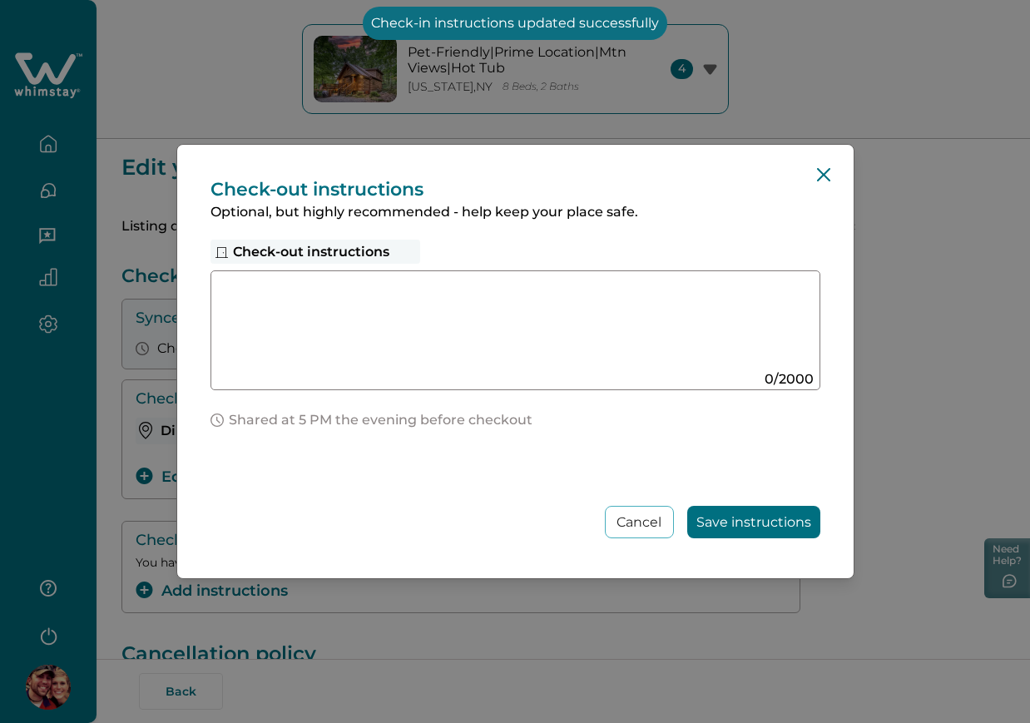
click at [359, 344] on textarea at bounding box center [499, 324] width 559 height 89
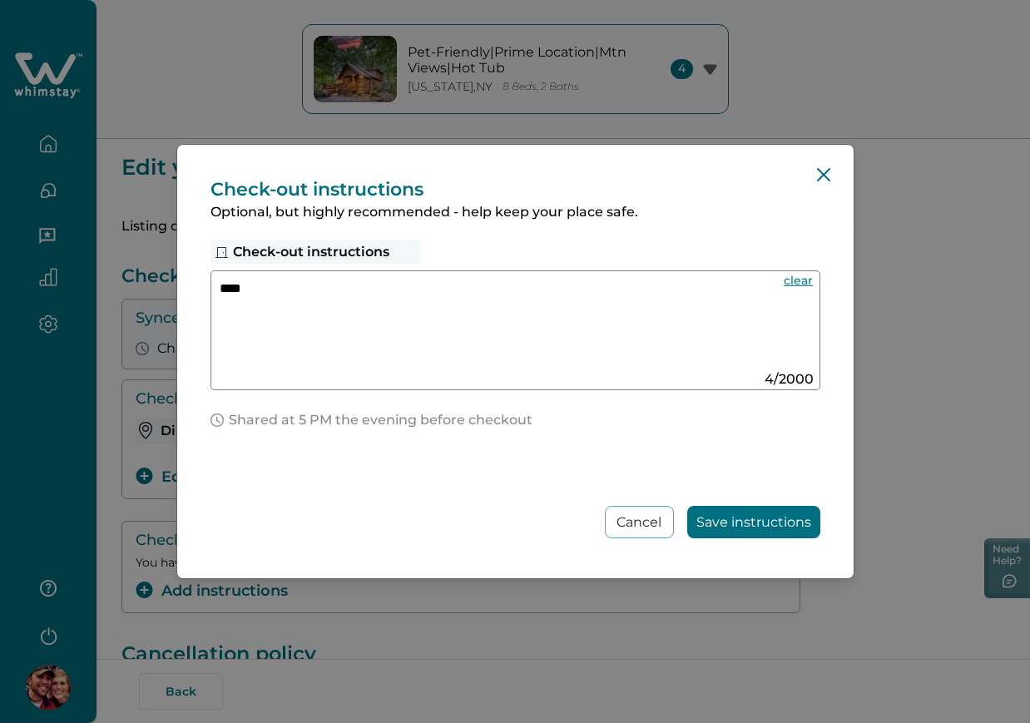
type textarea "****"
click at [709, 514] on button "Save instructions" at bounding box center [753, 522] width 133 height 32
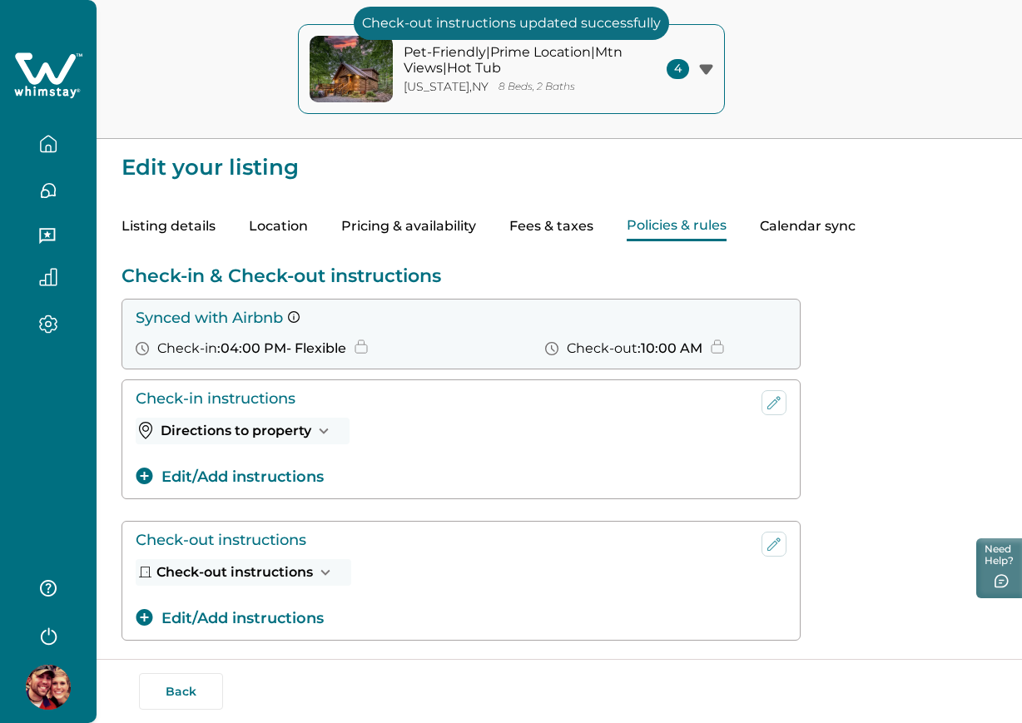
click at [920, 468] on div "Check-in instructions Directions to property test Edit/Add instructions" at bounding box center [558, 439] width 875 height 120
click at [51, 137] on icon "button" at bounding box center [48, 144] width 15 height 16
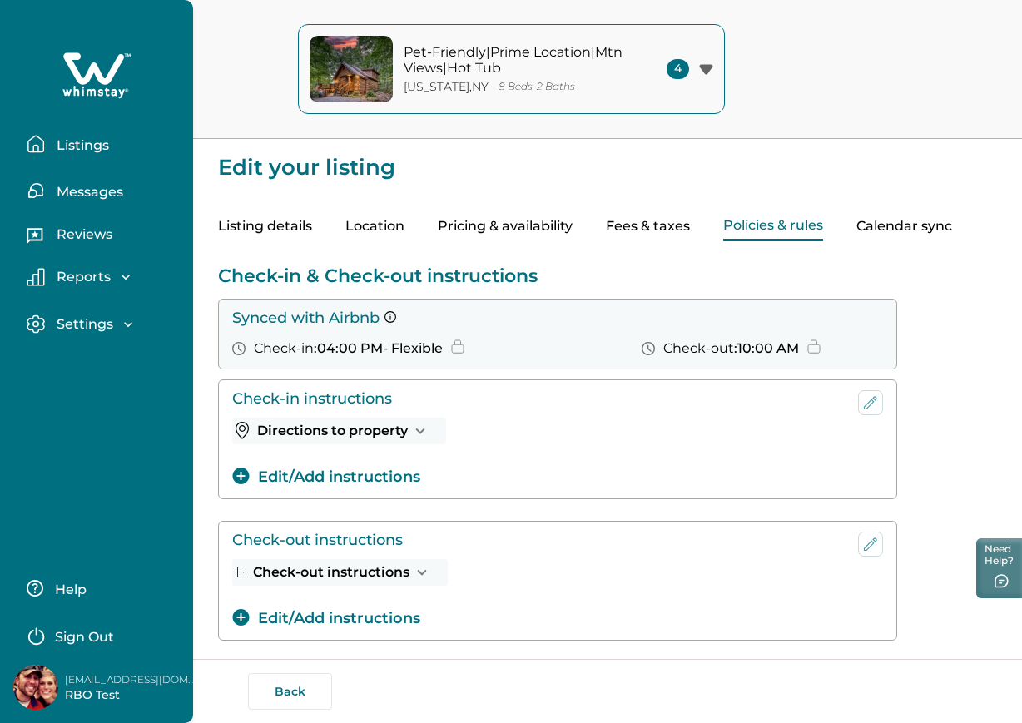
click at [259, 233] on button "Listing details" at bounding box center [265, 226] width 94 height 29
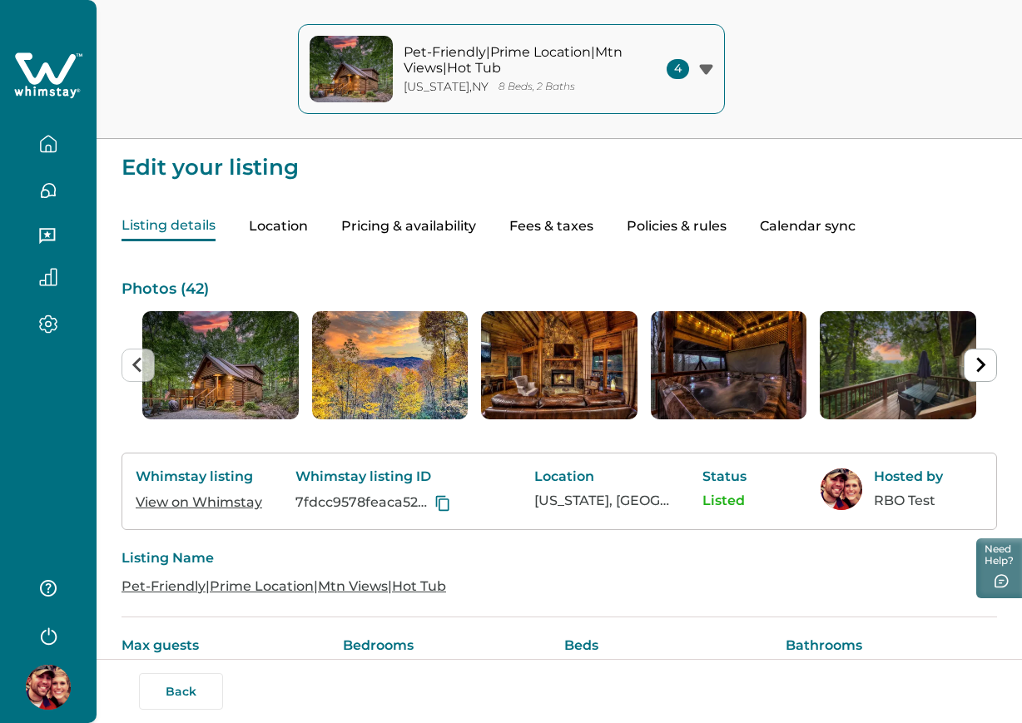
click at [662, 222] on button "Policies & rules" at bounding box center [677, 226] width 100 height 29
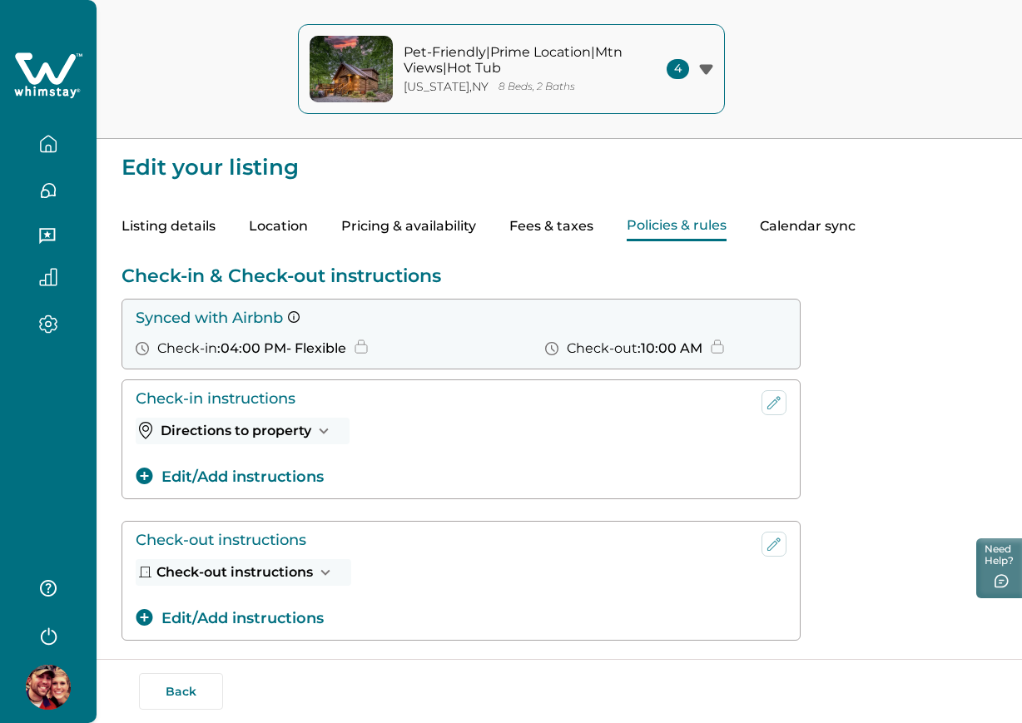
click at [168, 220] on button "Listing details" at bounding box center [168, 226] width 94 height 29
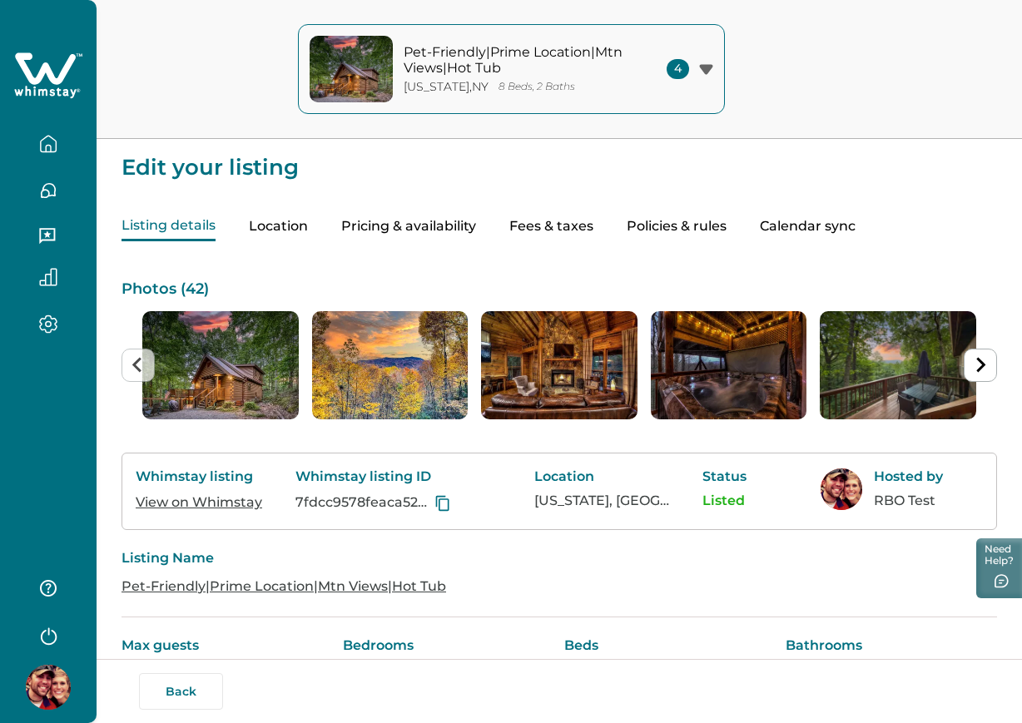
click at [617, 215] on div "Listing details Location Pricing & availability Fees & taxes Policies & rules C…" at bounding box center [558, 210] width 875 height 62
click at [658, 221] on button "Policies & rules" at bounding box center [677, 226] width 100 height 29
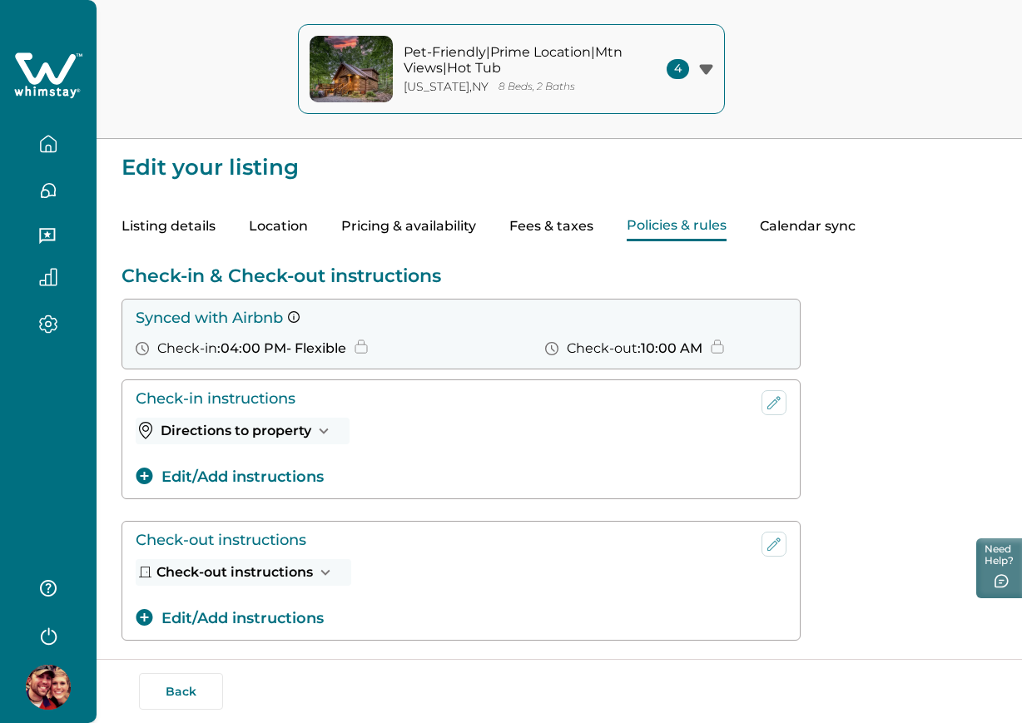
click at [532, 179] on div "Listing details Location Pricing & availability Fees & taxes Policies & rules C…" at bounding box center [558, 210] width 875 height 62
click at [46, 142] on icon "button" at bounding box center [48, 144] width 18 height 18
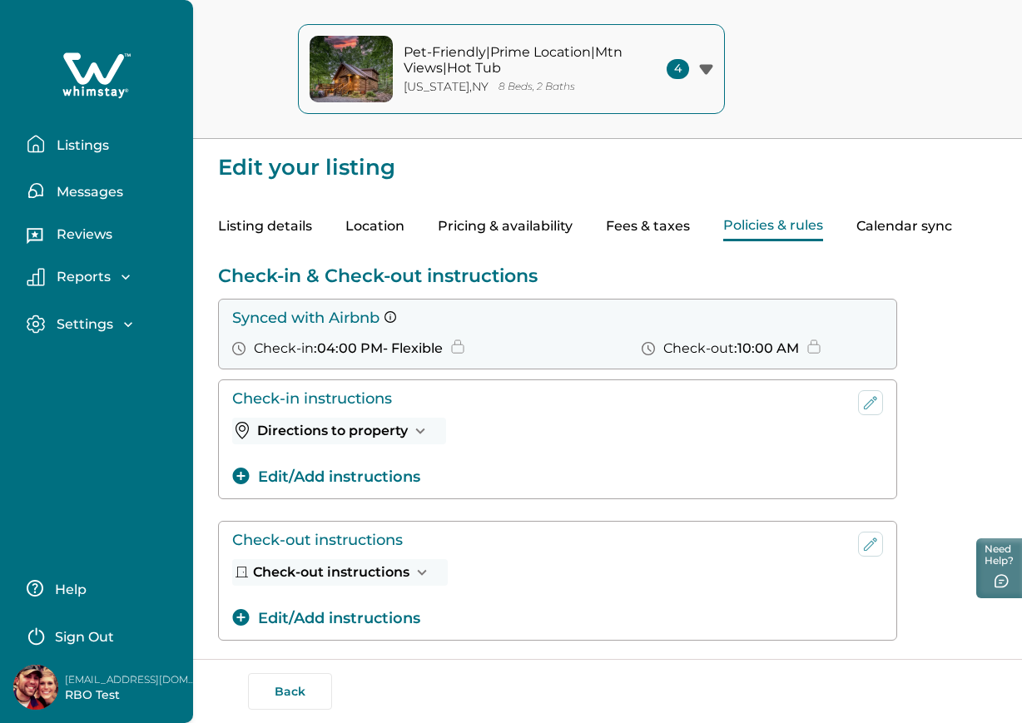
click at [91, 136] on button "Listings" at bounding box center [103, 143] width 153 height 33
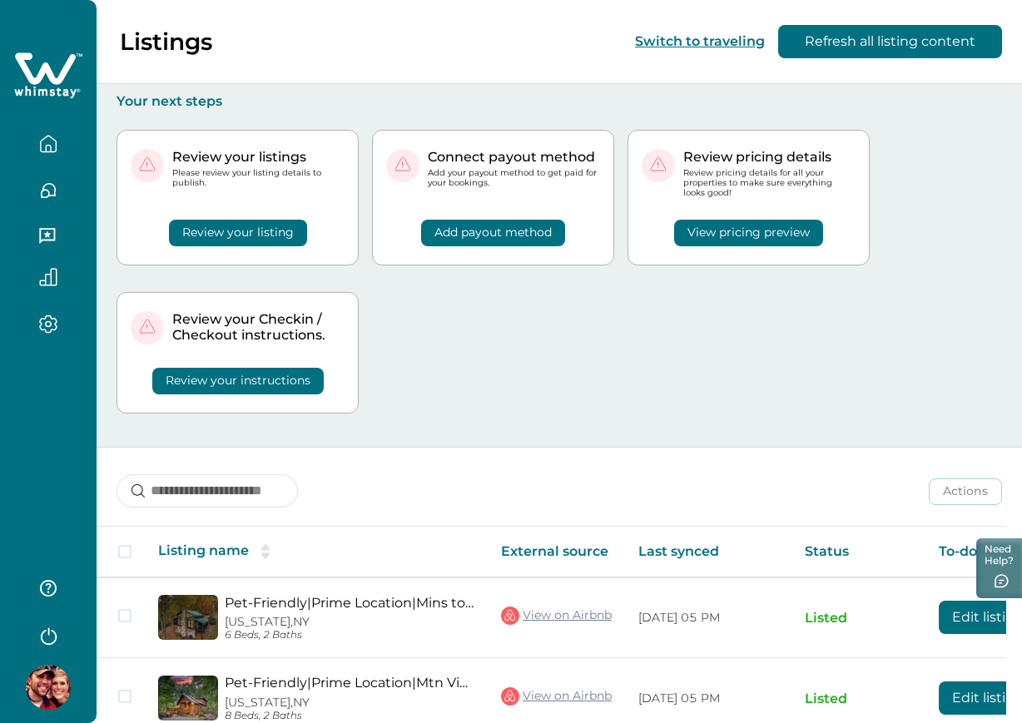
click at [391, 371] on div "Review your listings Please review your listing details to publish. Review your…" at bounding box center [558, 278] width 885 height 337
click at [305, 377] on button "Review your instructions" at bounding box center [237, 381] width 171 height 27
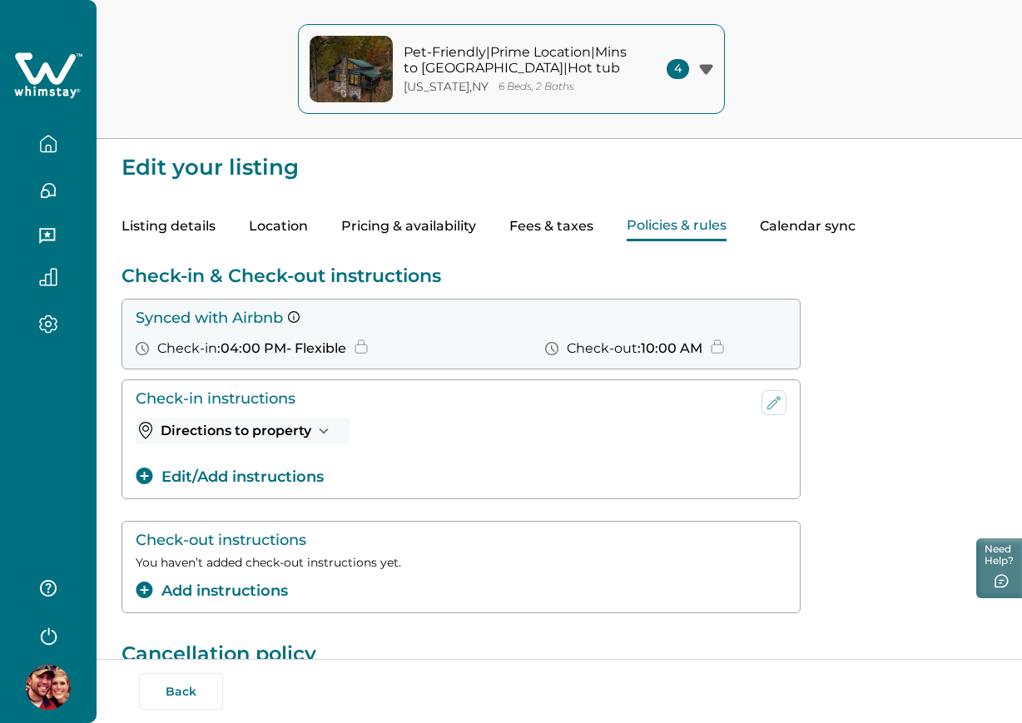
click at [862, 440] on div "Check-in instructions Directions to property test Edit/Add instructions" at bounding box center [558, 439] width 875 height 120
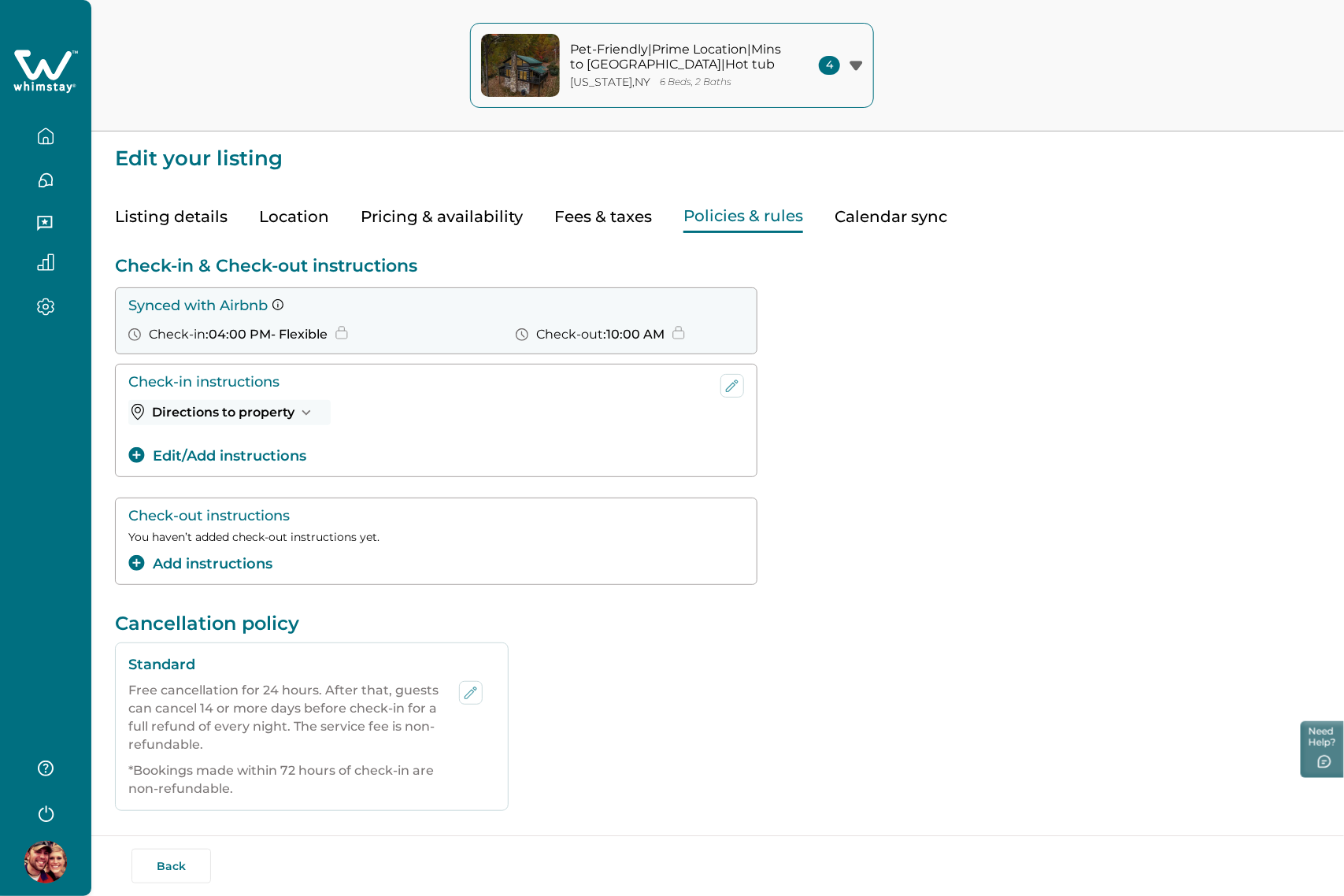
click at [1163, 438] on div "Check-in instructions Directions to property test Edit/Add instructions" at bounding box center [717, 420] width 1206 height 114
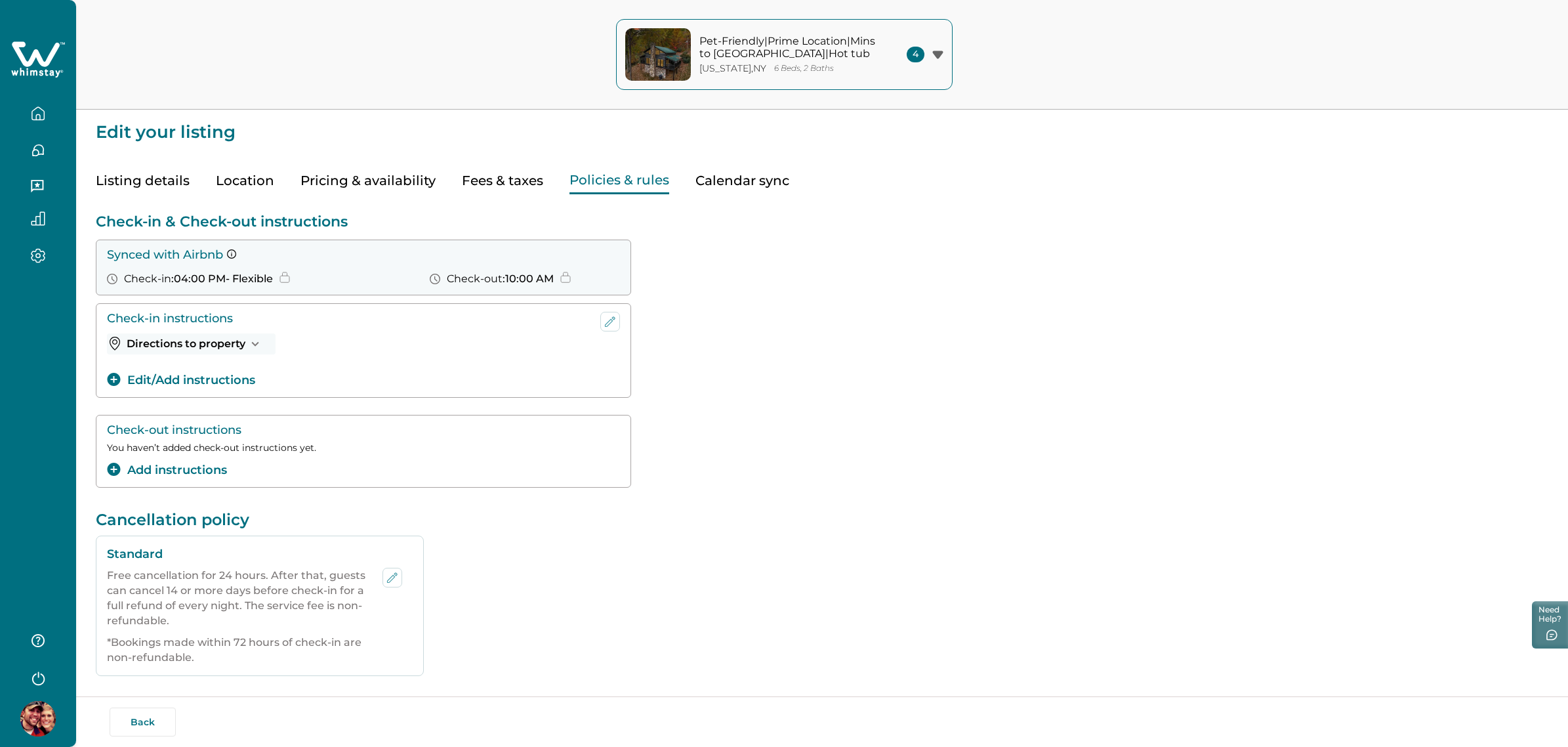
click at [1004, 326] on div "Check-in instructions Directions to property test Edit/Add instructions" at bounding box center [821, 350] width 1452 height 95
click at [343, 170] on button "Pricing & availability" at bounding box center [367, 181] width 135 height 27
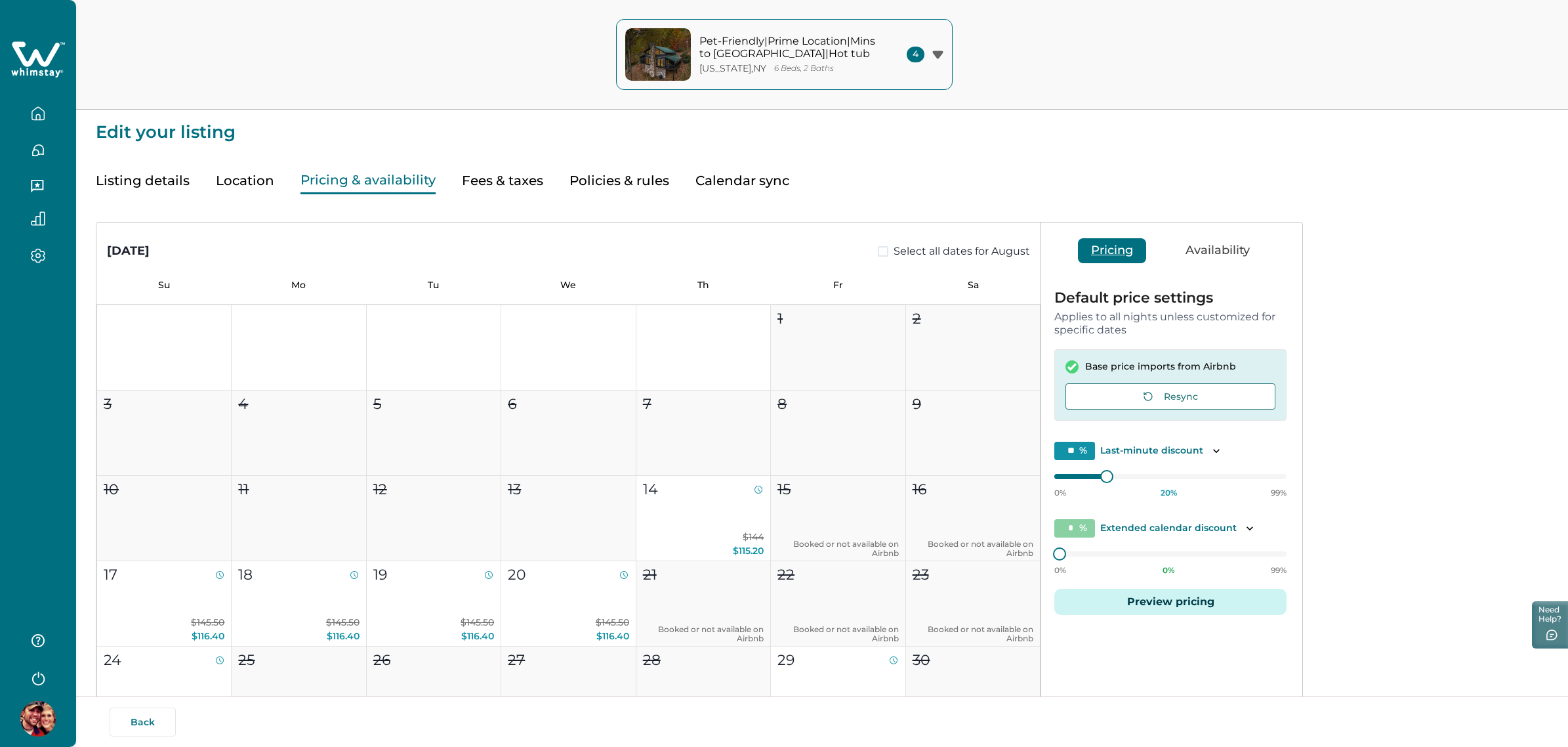
click at [866, 713] on div "Back" at bounding box center [821, 722] width 1423 height 29
click at [40, 111] on icon "button" at bounding box center [38, 114] width 14 height 14
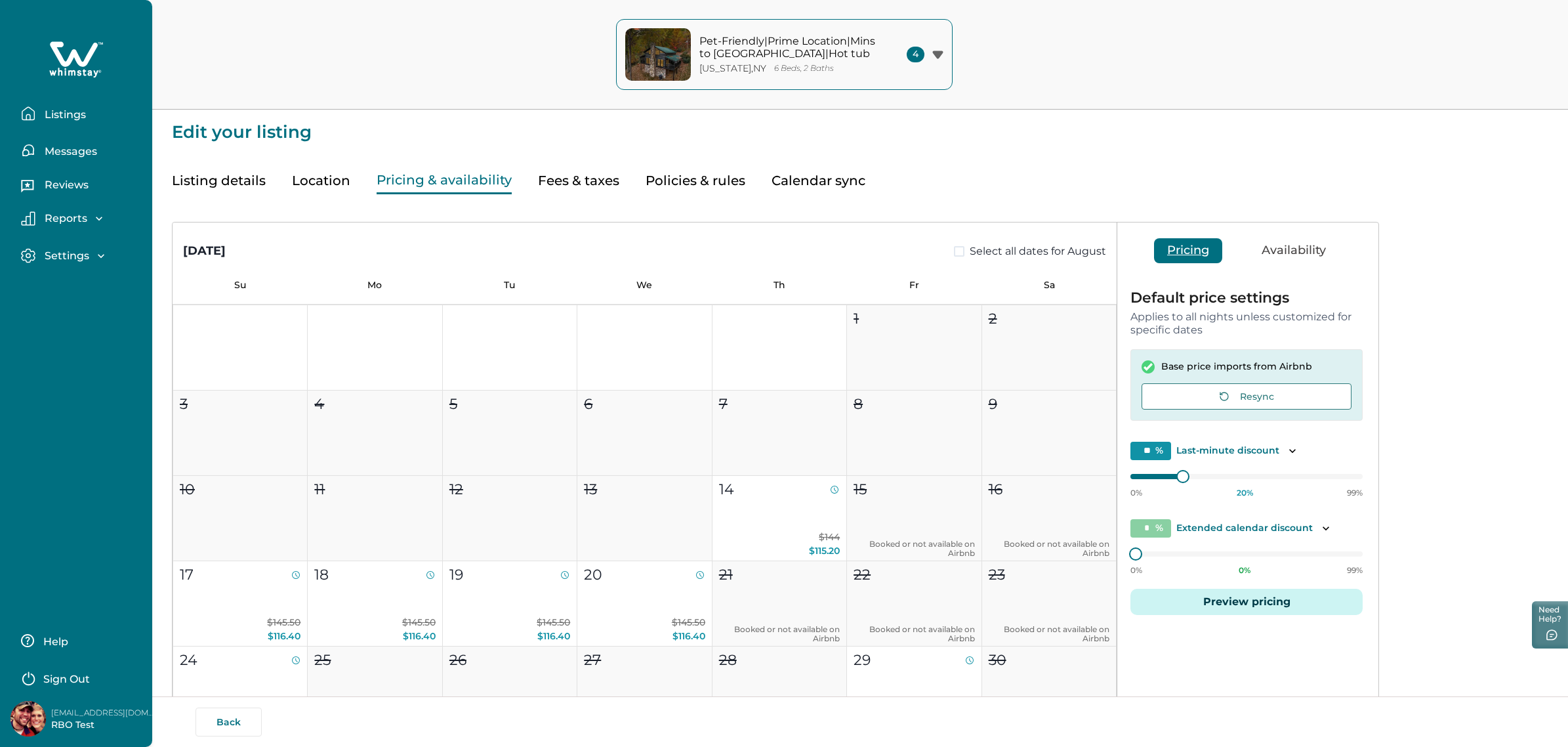
click at [84, 119] on p "Listings" at bounding box center [63, 114] width 45 height 13
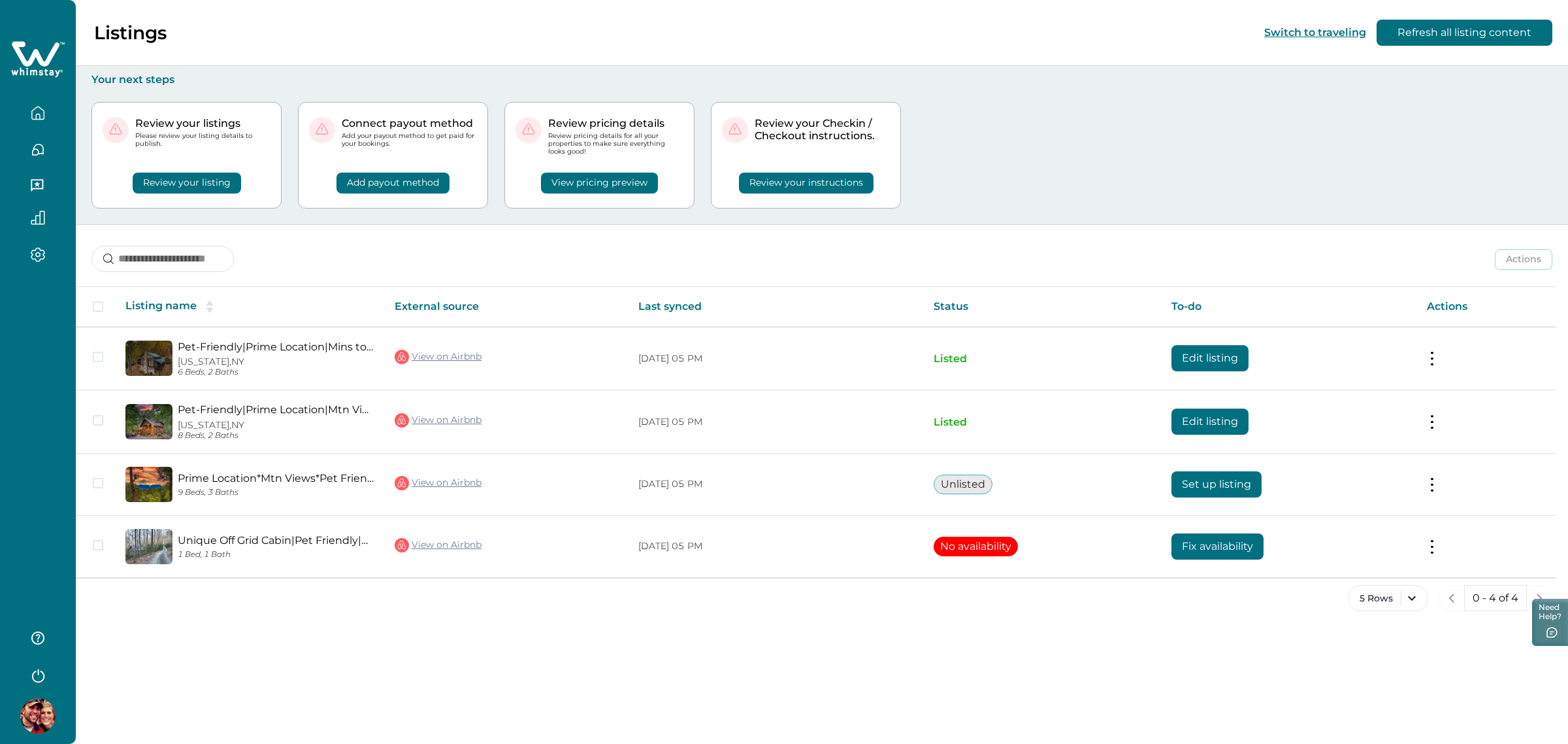
click at [461, 229] on div "Actions Actions Publish listing Unlist listing" at bounding box center [822, 249] width 1492 height 49
click at [876, 242] on div "Actions Actions Publish listing Unlist listing" at bounding box center [822, 249] width 1492 height 49
